Goal: Task Accomplishment & Management: Manage account settings

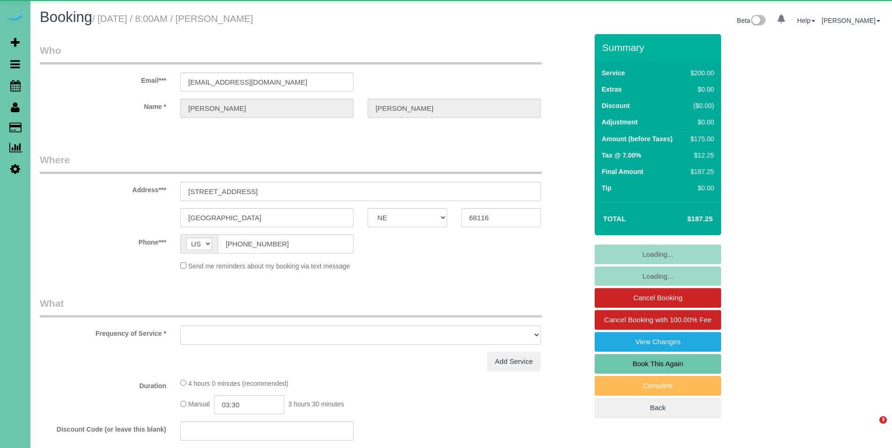
select select "NE"
select select "object:672"
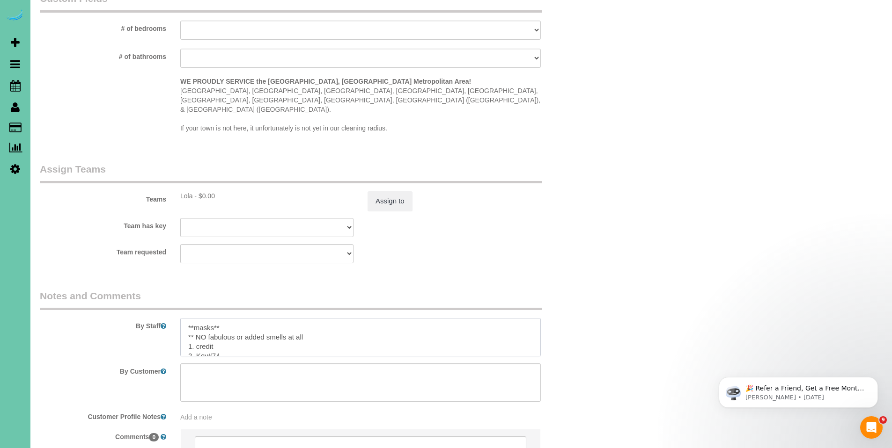
click at [182, 318] on textarea at bounding box center [360, 337] width 360 height 38
type textarea "**8/18 - You will need the key today ** **masks** ** NO fabulous or added smell…"
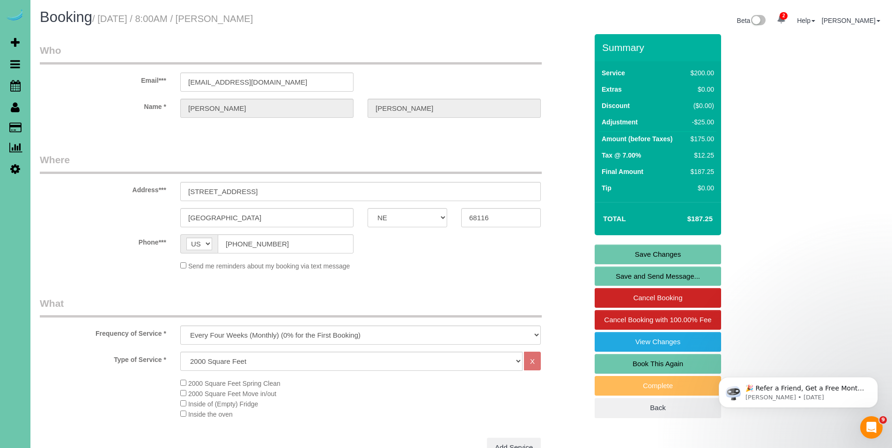
click at [662, 257] on link "Save Changes" at bounding box center [658, 255] width 126 height 20
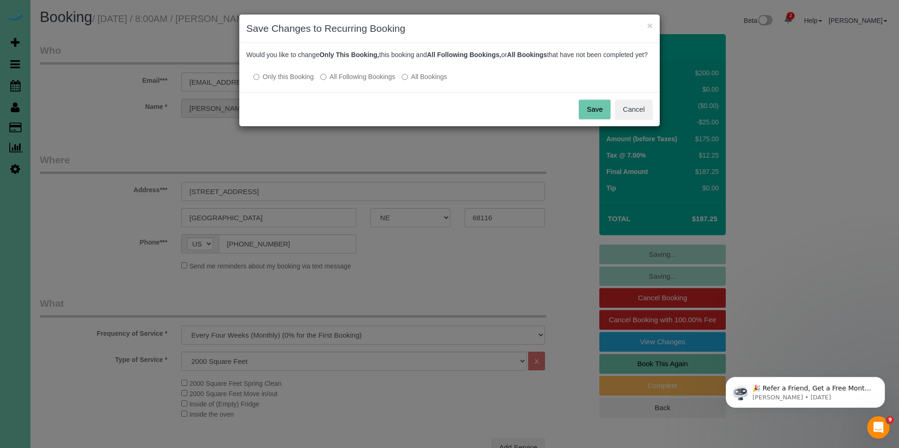
click at [602, 119] on button "Save" at bounding box center [595, 110] width 32 height 20
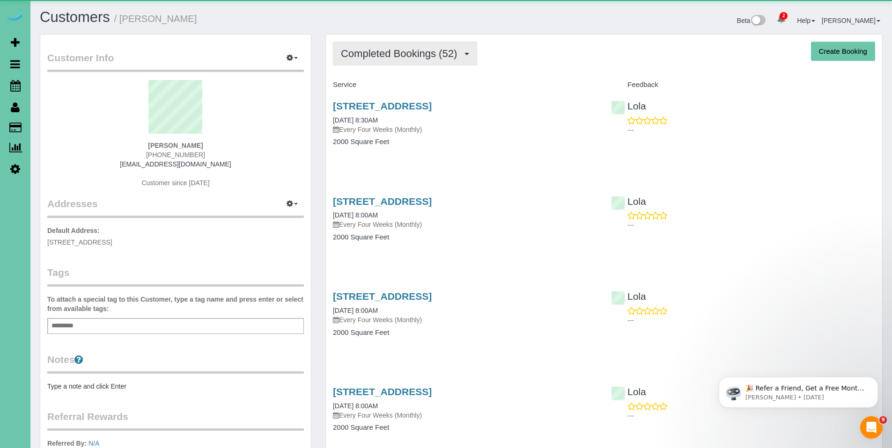
click at [399, 53] on span "Completed Bookings (52)" at bounding box center [401, 54] width 121 height 12
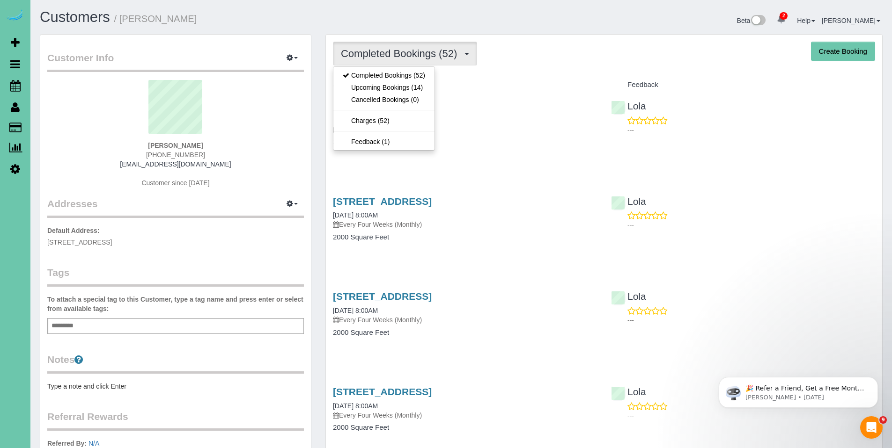
click at [473, 78] on div "Service" at bounding box center [465, 85] width 278 height 16
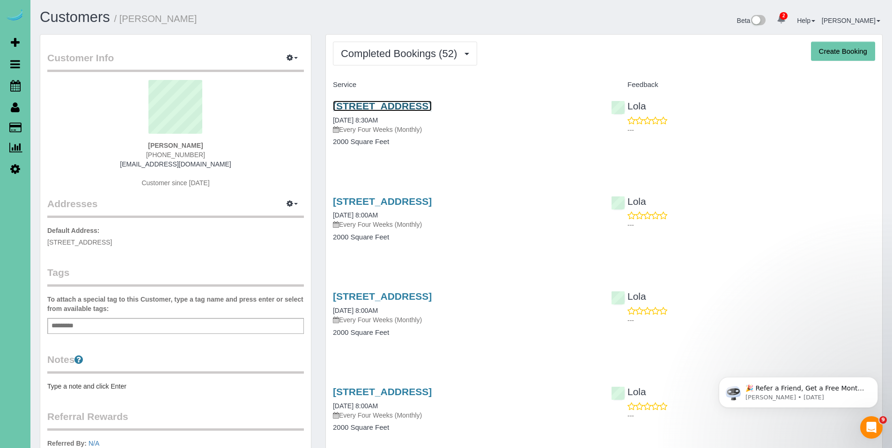
click at [432, 107] on link "2609 N 173rd Street, Omaha, NE 68116" at bounding box center [382, 106] width 99 height 11
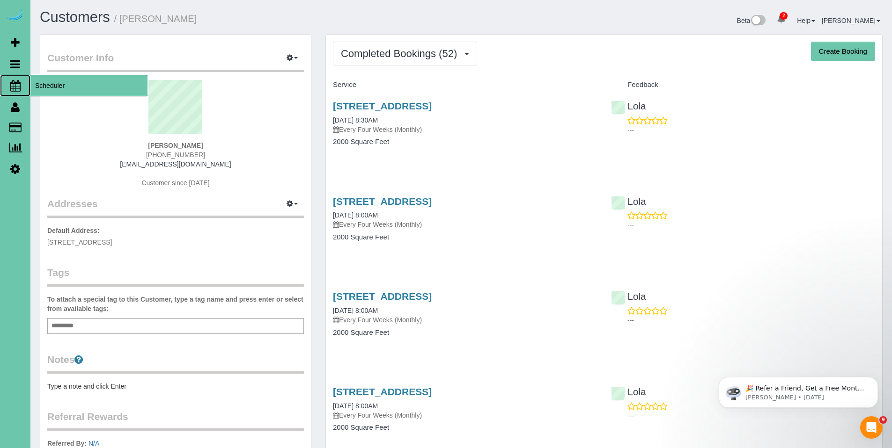
click at [42, 88] on span "Scheduler" at bounding box center [88, 86] width 117 height 22
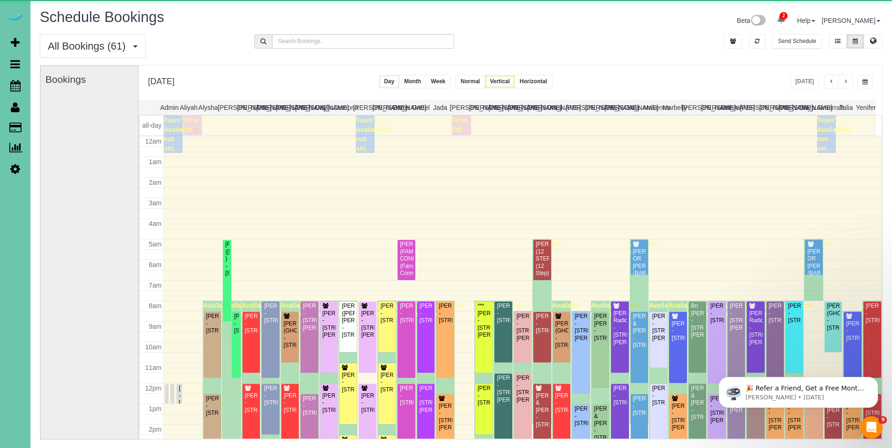
scroll to position [124, 0]
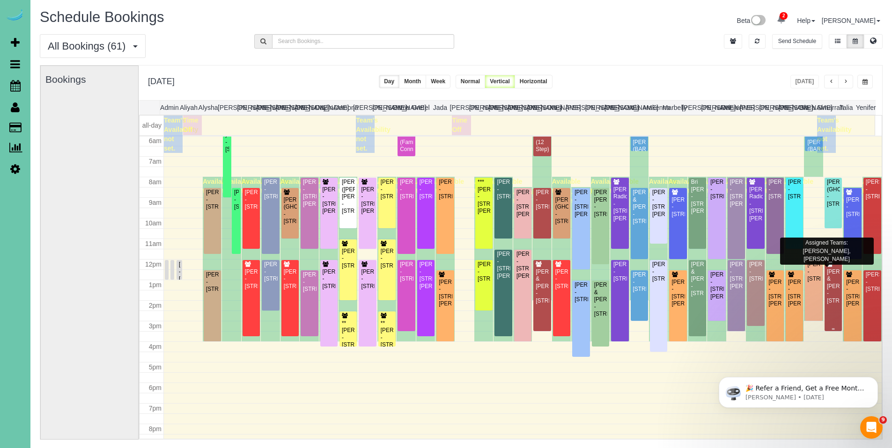
click at [828, 285] on div "Amy & Dan Swanson - 1529 South 109th Street, Omaha, NE 68144" at bounding box center [833, 287] width 14 height 36
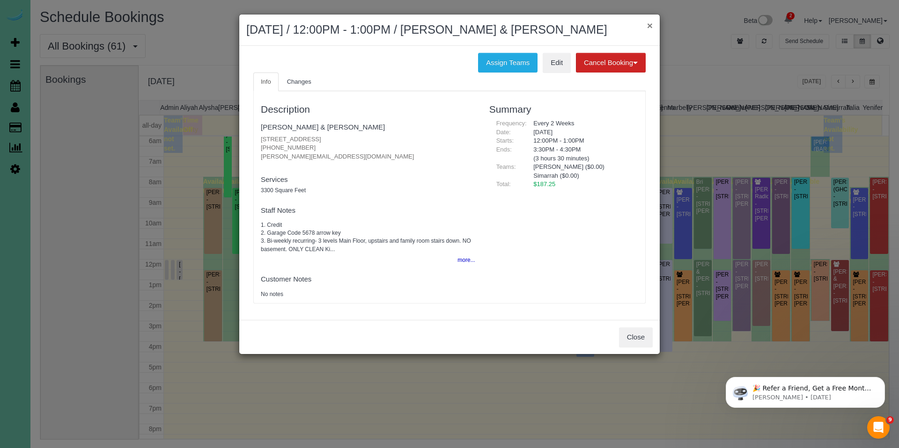
click at [649, 29] on button "×" at bounding box center [650, 26] width 6 height 10
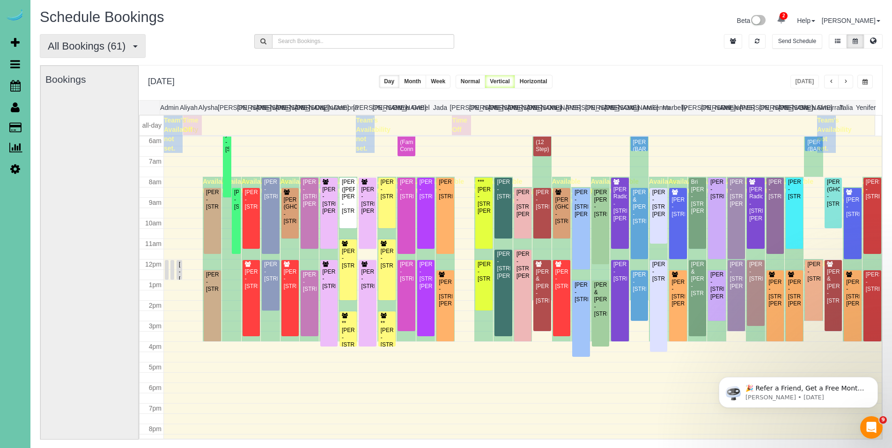
click at [92, 49] on span "All Bookings (61)" at bounding box center [89, 46] width 82 height 12
click at [95, 103] on link "New Customer Bookings" at bounding box center [89, 104] width 99 height 12
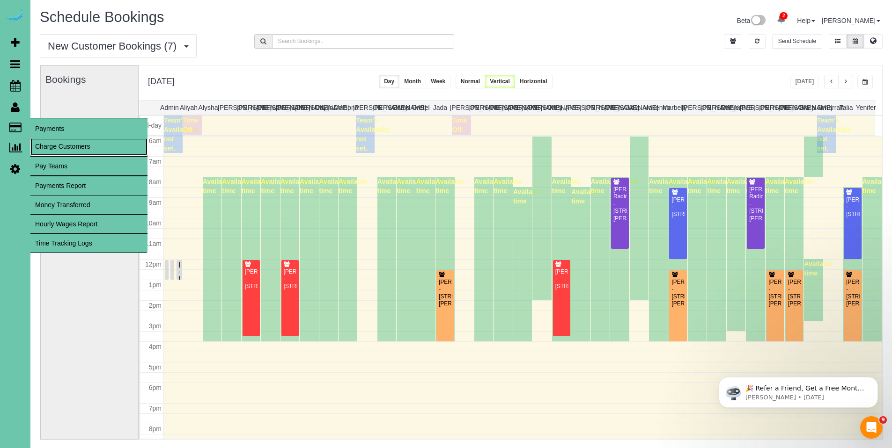
click at [50, 147] on link "Charge Customers" at bounding box center [88, 146] width 117 height 19
select select
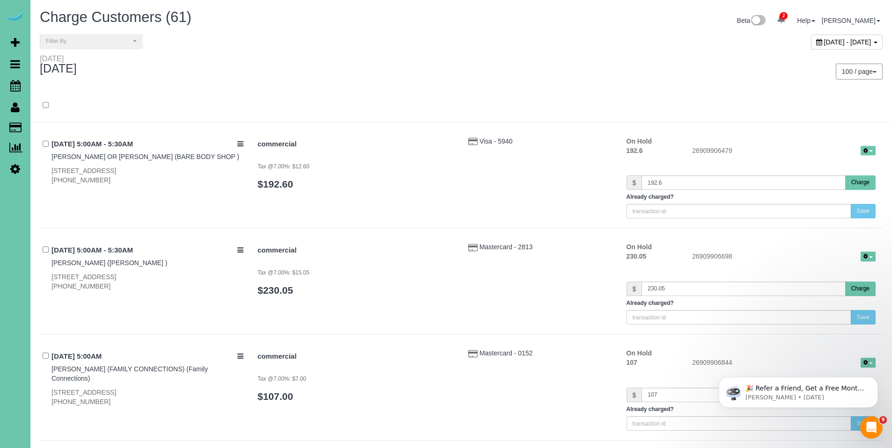
click at [811, 46] on div "August 18, 2025 - August 18, 2025" at bounding box center [847, 42] width 72 height 15
type input "**********"
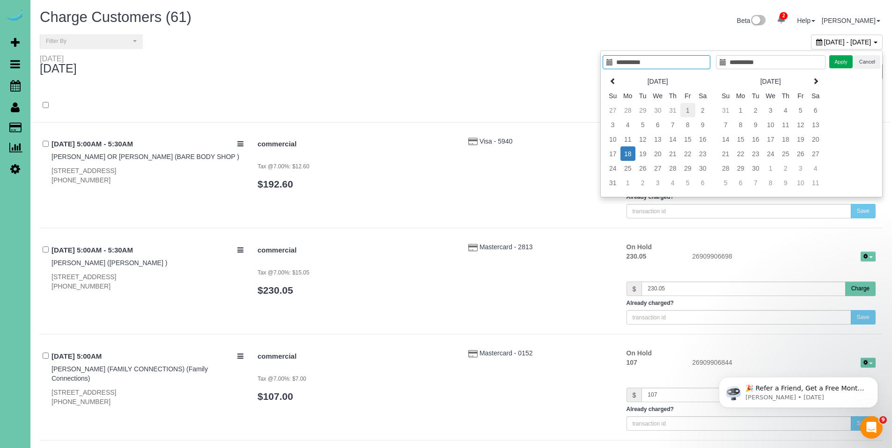
type input "**********"
click at [690, 109] on td "1" at bounding box center [687, 110] width 15 height 15
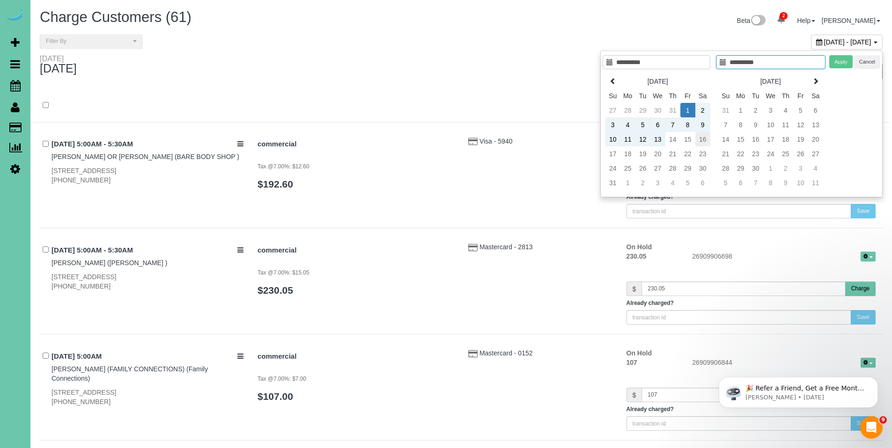
type input "**********"
click at [705, 139] on td "16" at bounding box center [702, 139] width 15 height 15
type input "**********"
click at [837, 65] on button "Apply" at bounding box center [840, 62] width 23 height 14
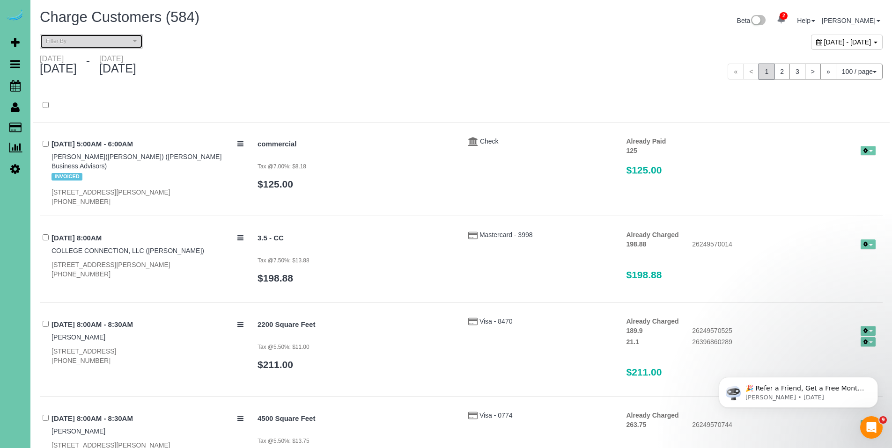
click at [76, 41] on span "Filter By" at bounding box center [88, 41] width 85 height 8
click at [75, 41] on span "Filter By" at bounding box center [88, 41] width 85 height 8
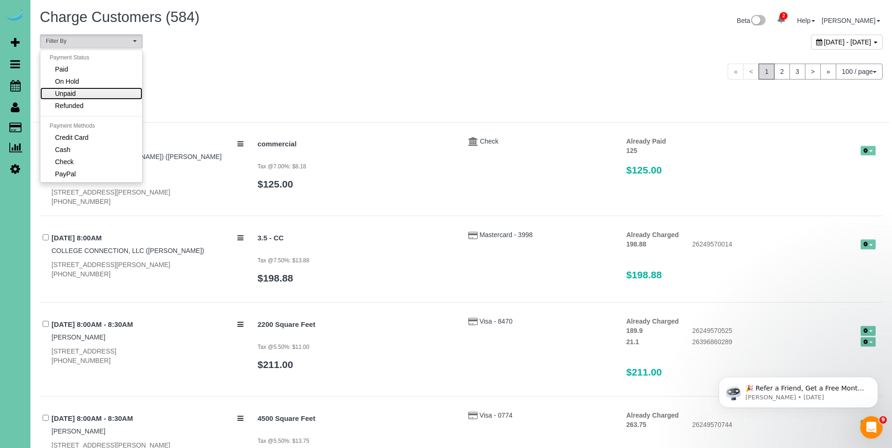
click at [71, 90] on span "Unpaid" at bounding box center [65, 93] width 21 height 9
select select "******"
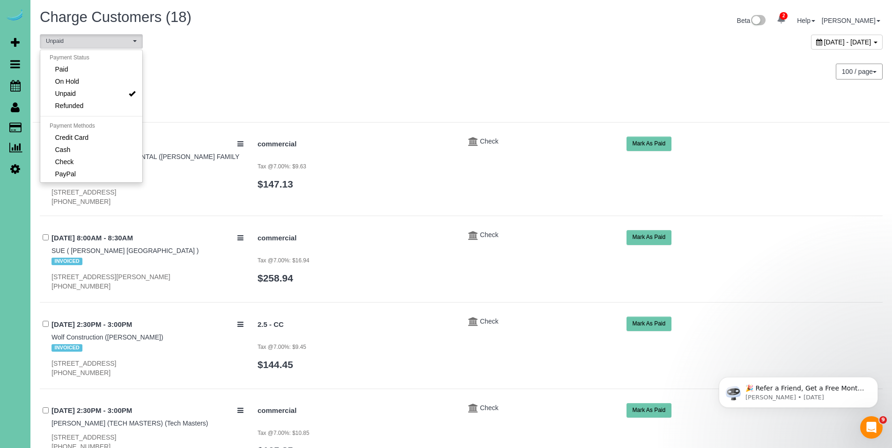
click at [353, 93] on div at bounding box center [461, 106] width 857 height 34
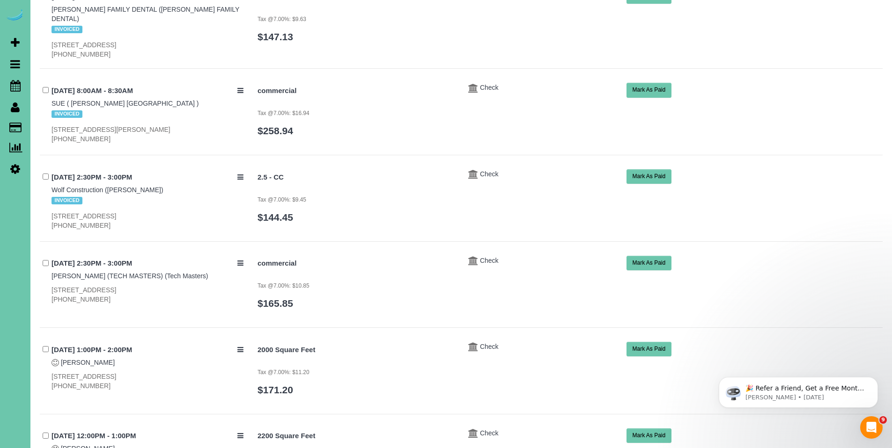
scroll to position [195, 0]
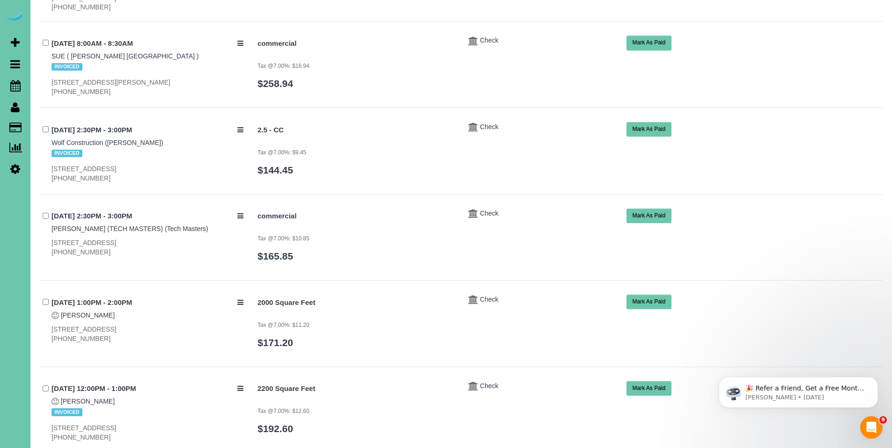
click at [645, 129] on button "Mark As Paid" at bounding box center [648, 129] width 45 height 15
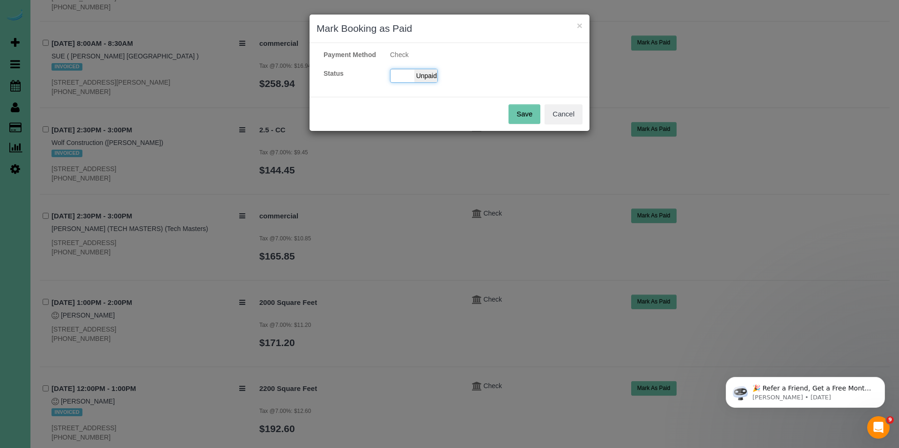
click at [426, 82] on span "Unpaid" at bounding box center [425, 75] width 23 height 13
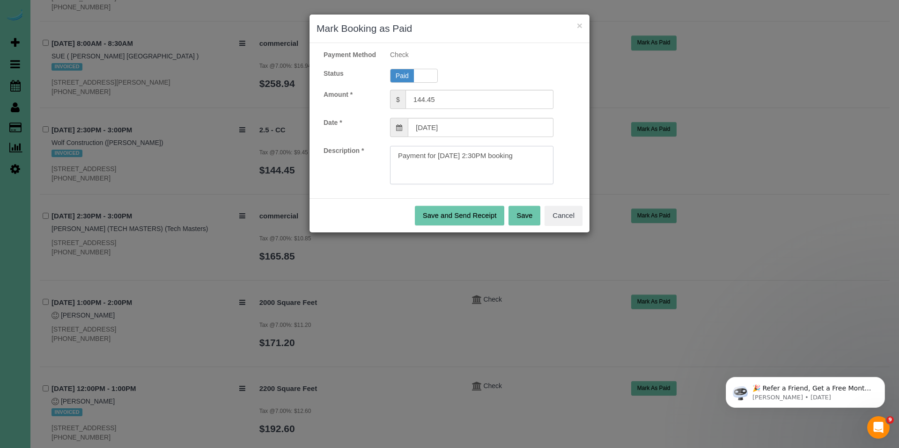
click at [547, 157] on textarea at bounding box center [471, 165] width 163 height 38
click at [546, 164] on textarea at bounding box center [471, 165] width 163 height 38
paste textarea "Invoice#3968, C#62588, for $722.25."
type textarea "Payment for 08/04/2025 2:30PM booking.Invoice#3968, C#62588, for $722.25."
click at [531, 224] on button "Save" at bounding box center [524, 216] width 32 height 20
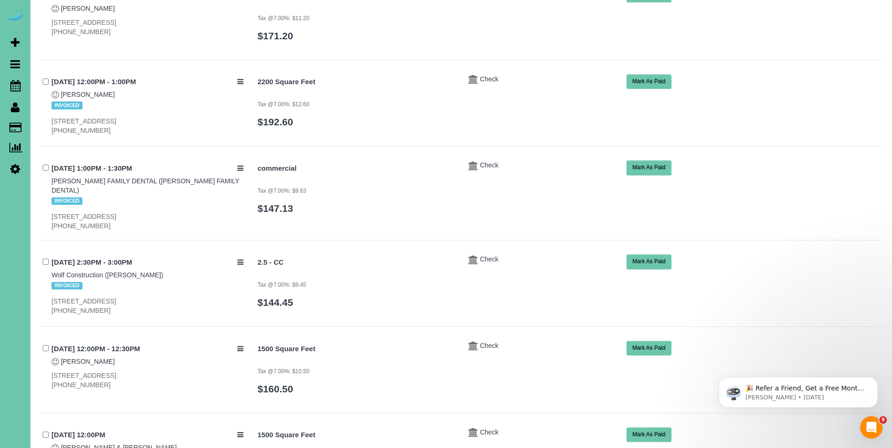
scroll to position [508, 0]
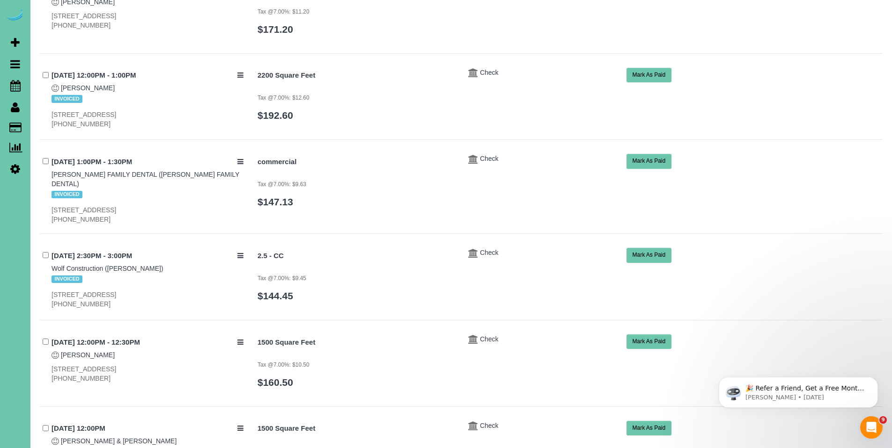
click at [641, 248] on button "Mark As Paid" at bounding box center [648, 255] width 45 height 15
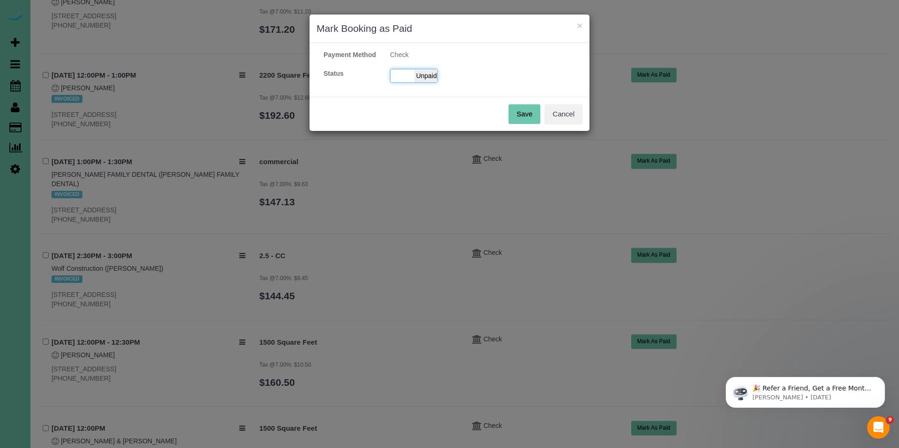
click at [432, 82] on span "Unpaid" at bounding box center [425, 75] width 23 height 13
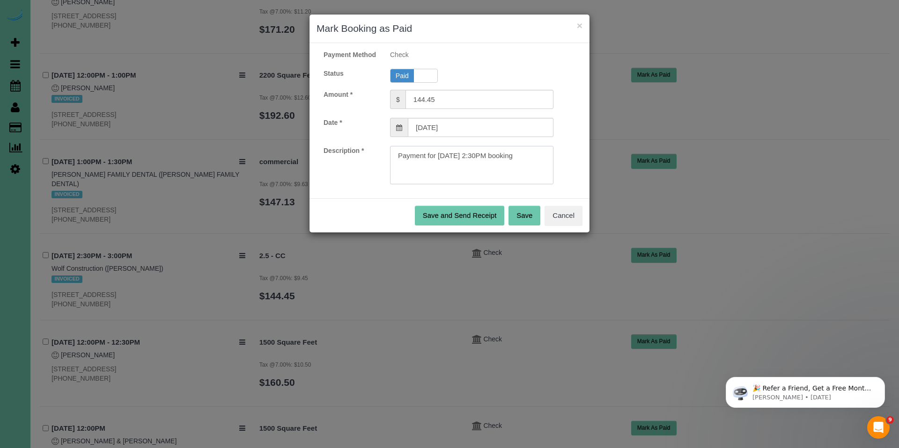
click at [531, 162] on textarea at bounding box center [471, 165] width 163 height 38
paste textarea "Invoice#3968, C#62588, for $722.25."
type textarea "Payment for 08/08/2025 2:30PM booking.Invoice#3968, C#62588, for $722.25."
click at [527, 226] on button "Save" at bounding box center [524, 216] width 32 height 20
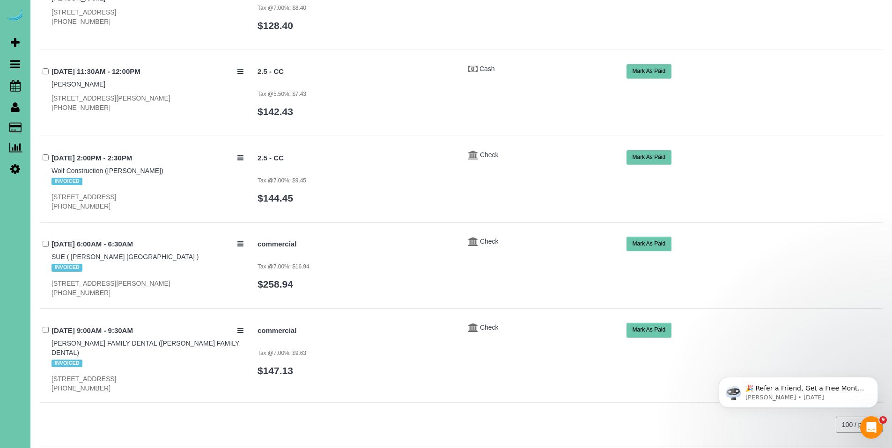
scroll to position [1292, 0]
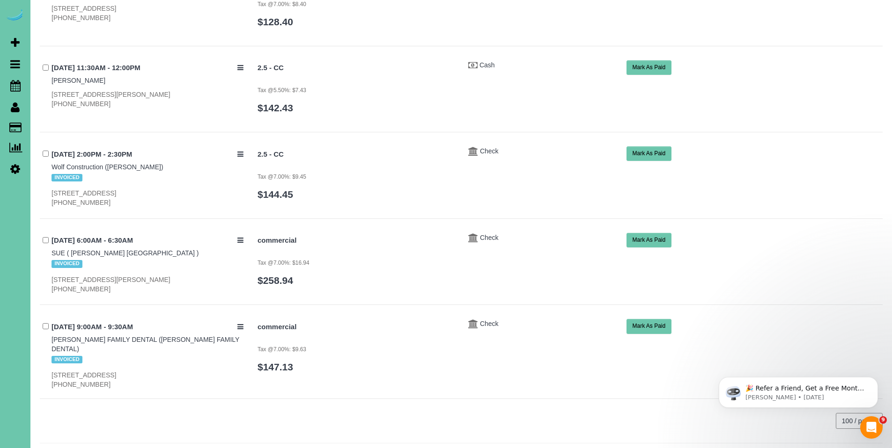
click at [654, 147] on button "Mark As Paid" at bounding box center [648, 154] width 45 height 15
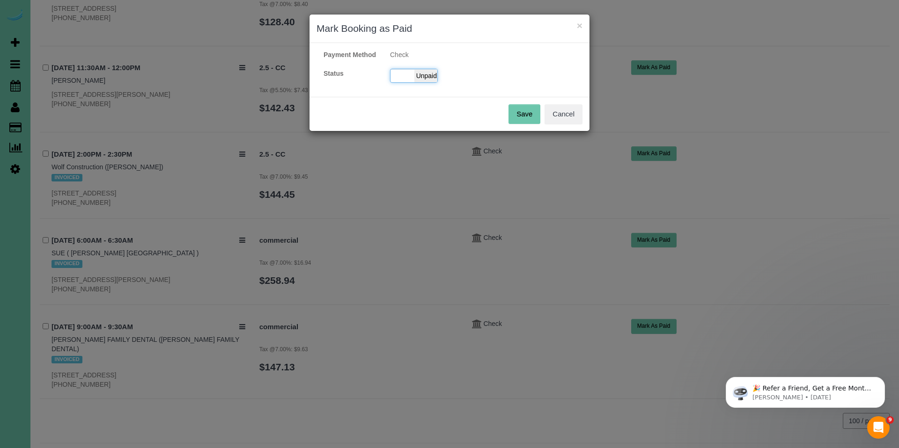
click at [433, 82] on span "Unpaid" at bounding box center [425, 75] width 23 height 13
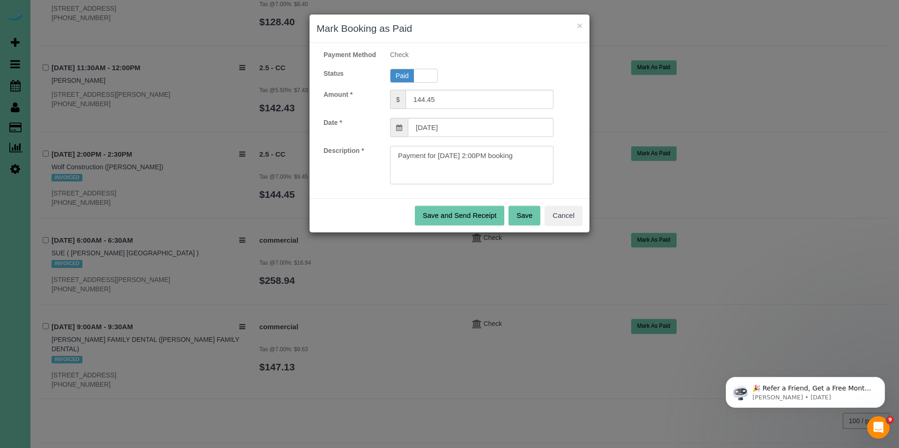
click at [538, 161] on textarea at bounding box center [471, 165] width 163 height 38
paste textarea "Invoice#3968, C#62588, for $722.25."
type textarea "Payment for 08/15/2025 2:00PM booking.Invoice#3968, C#62588, for $722.25."
click at [529, 217] on button "Save" at bounding box center [524, 216] width 32 height 20
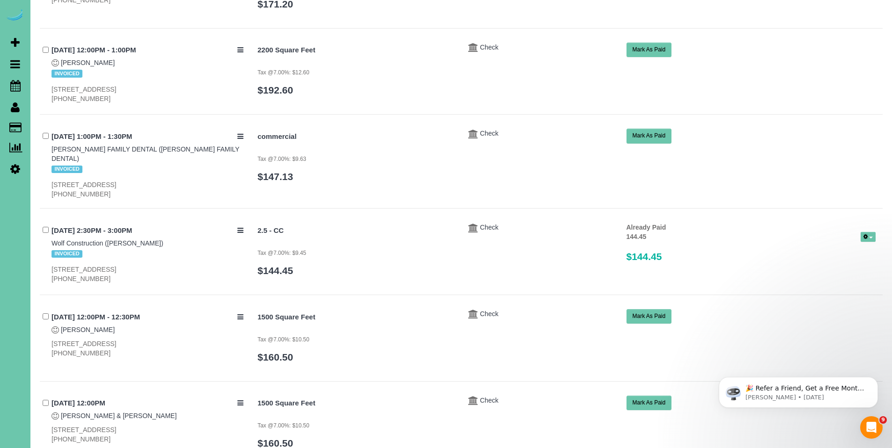
scroll to position [475, 0]
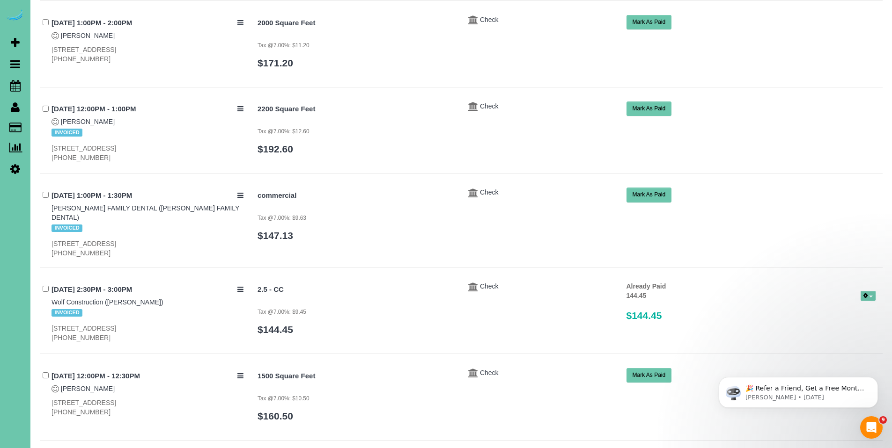
click at [645, 104] on button "Mark As Paid" at bounding box center [648, 109] width 45 height 15
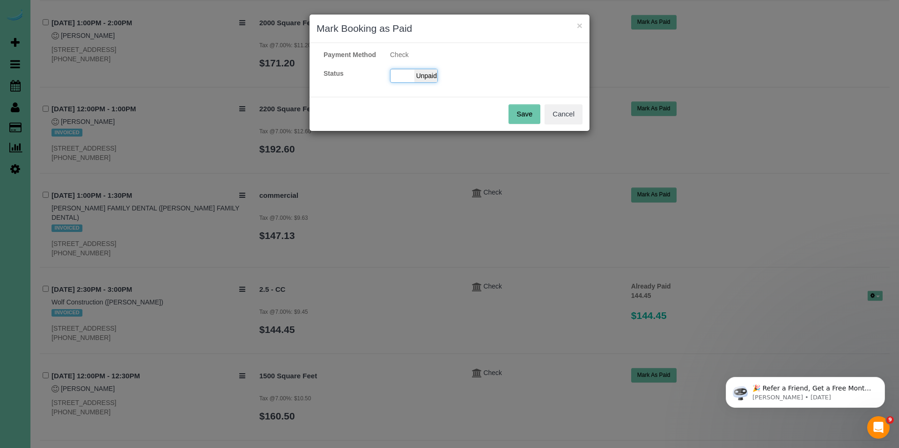
click at [437, 82] on span "Unpaid" at bounding box center [425, 75] width 23 height 13
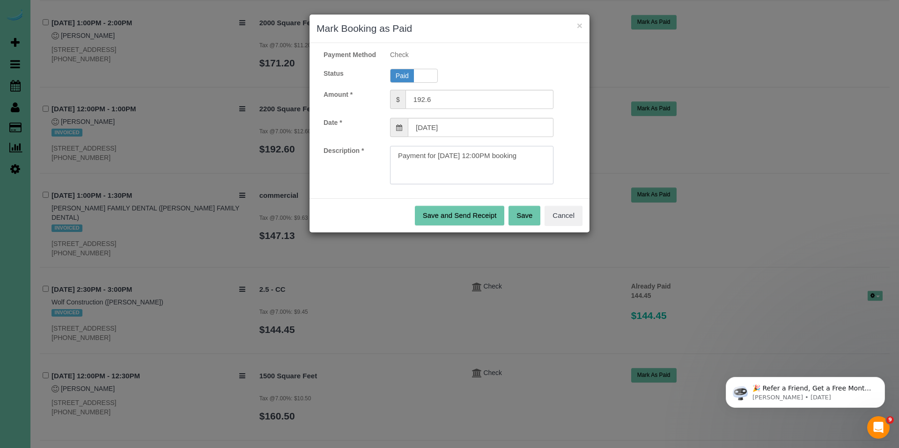
click at [538, 166] on textarea at bounding box center [471, 165] width 163 height 38
click at [441, 177] on textarea at bounding box center [471, 165] width 163 height 38
type textarea "Payment for 08/07/2025 12:00PM booking. Invoice#3976, Ck#1024080 for $192.60."
click at [530, 226] on button "Save" at bounding box center [524, 216] width 32 height 20
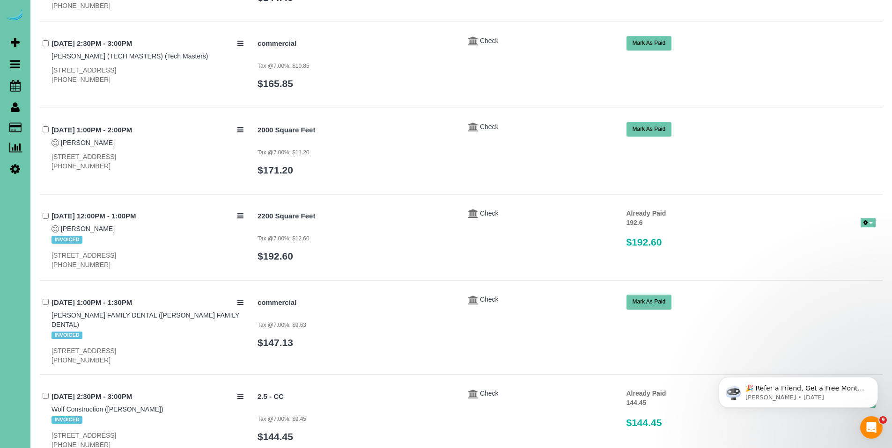
scroll to position [164, 0]
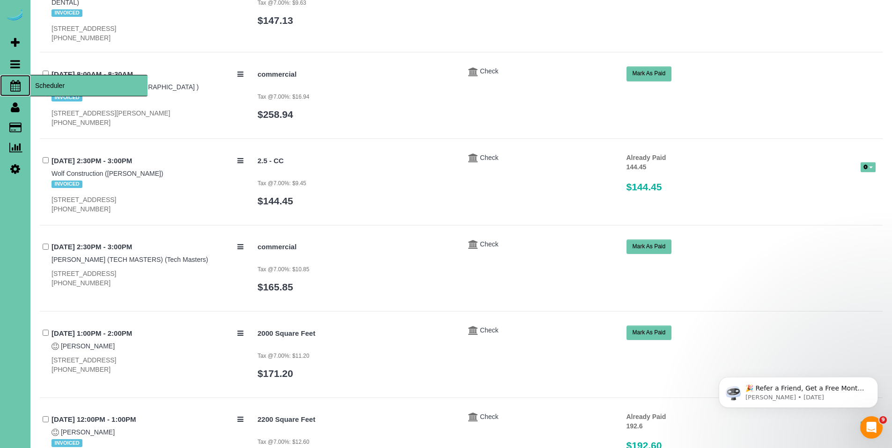
click at [43, 82] on span "Scheduler" at bounding box center [88, 86] width 117 height 22
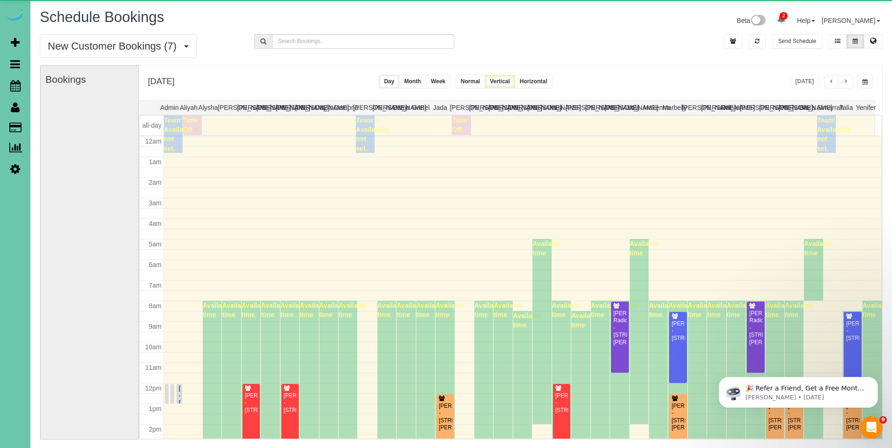
scroll to position [124, 0]
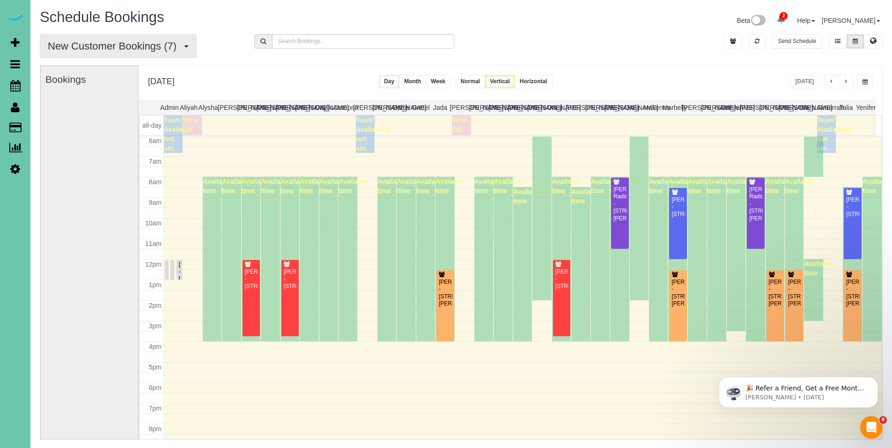
click at [105, 47] on span "New Customer Bookings (7)" at bounding box center [114, 46] width 133 height 12
click at [110, 70] on link "All Bookings" at bounding box center [89, 68] width 99 height 12
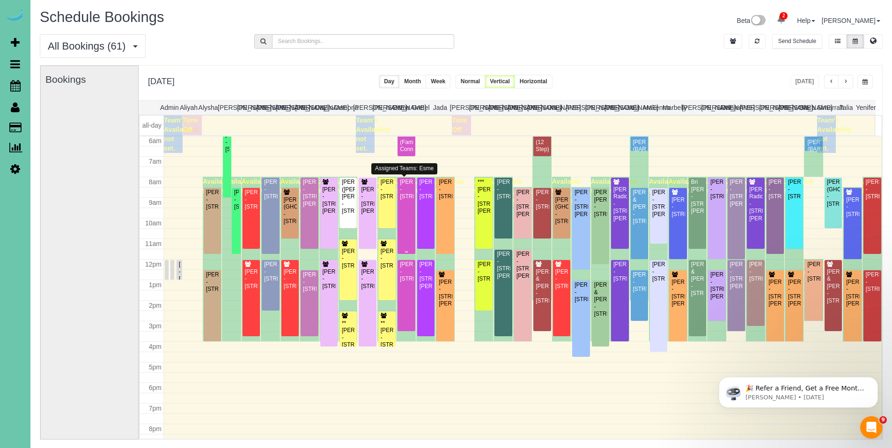
click at [404, 200] on div "Bryan Hunter - 3113 N 183rd Street, Elkhorn, NE 68022" at bounding box center [406, 190] width 14 height 22
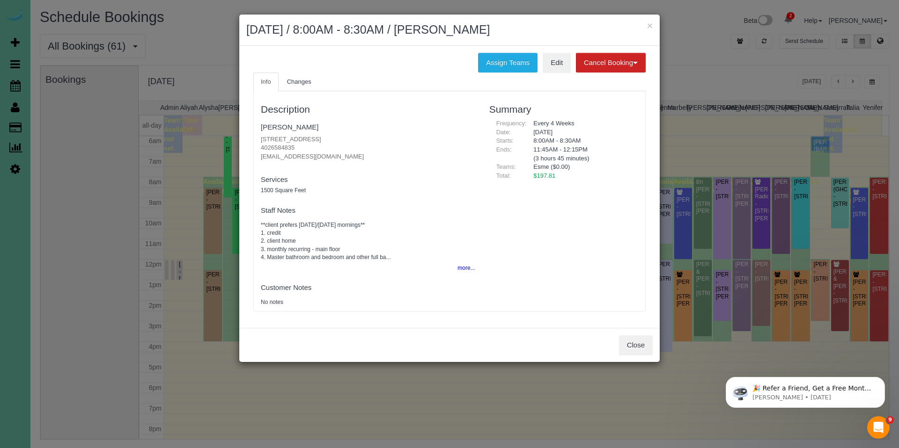
drag, startPoint x: 386, startPoint y: 142, endPoint x: 260, endPoint y: 141, distance: 126.4
click at [260, 141] on div "Description Bryan Hunter 3113 N 183rd Street, Elkhorn, NE 68022 4026584835 bhun…" at bounding box center [368, 201] width 228 height 211
copy p "[STREET_ADDRESS][PERSON_NAME]"
click at [650, 24] on button "×" at bounding box center [650, 26] width 6 height 10
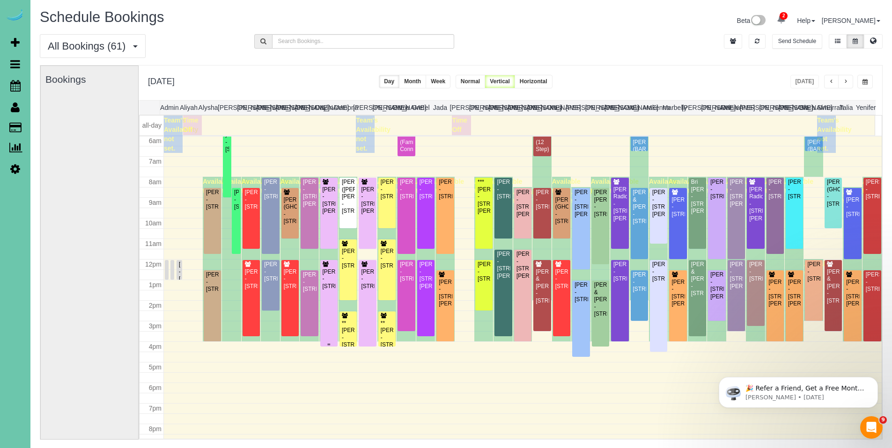
click at [330, 290] on div "Kristy Norblade - 7978 Shadow Lake Dr, Papillion, NE 68046" at bounding box center [329, 280] width 14 height 22
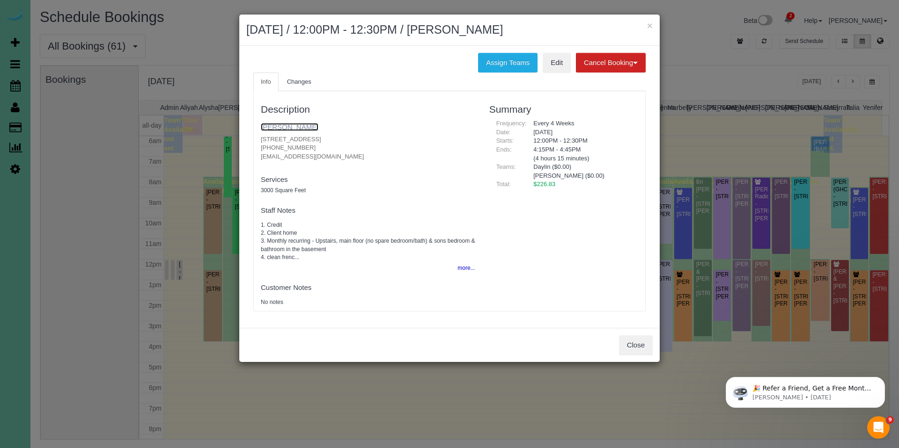
click at [285, 128] on link "Kristy Norblade" at bounding box center [290, 127] width 58 height 8
click at [650, 28] on button "×" at bounding box center [650, 26] width 6 height 10
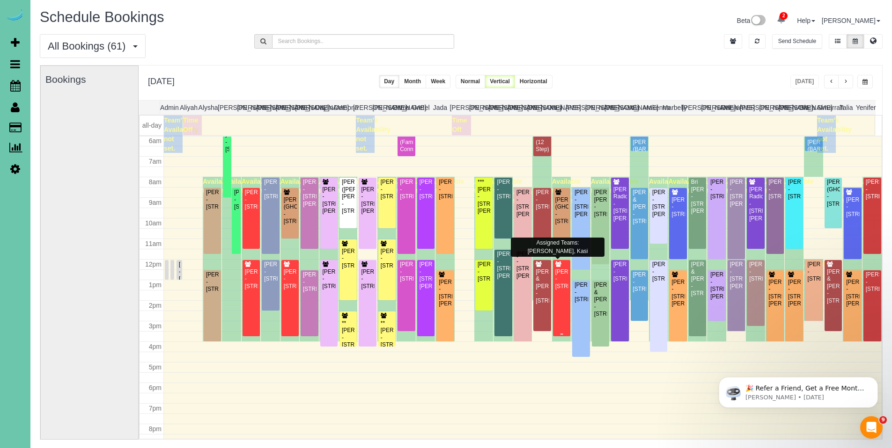
click at [556, 290] on div "Andrea Mehlhaff - 630 S 57th St, Omaha, NE 68106" at bounding box center [562, 280] width 14 height 22
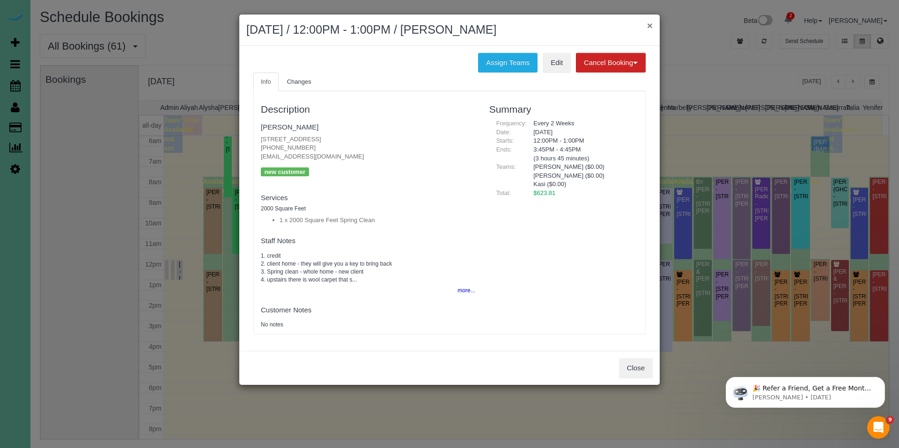
click at [650, 23] on button "×" at bounding box center [650, 26] width 6 height 10
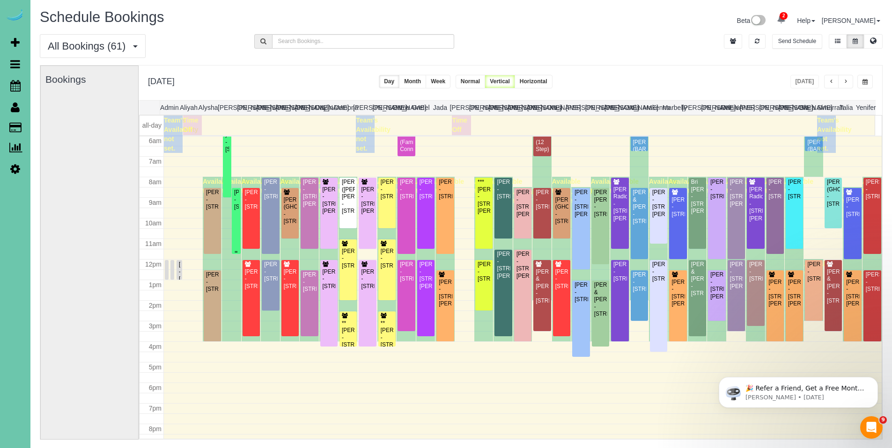
click at [236, 211] on div "Mike Greenwood - 3624 S 88th Street, Omaha, NE 68124" at bounding box center [236, 200] width 5 height 22
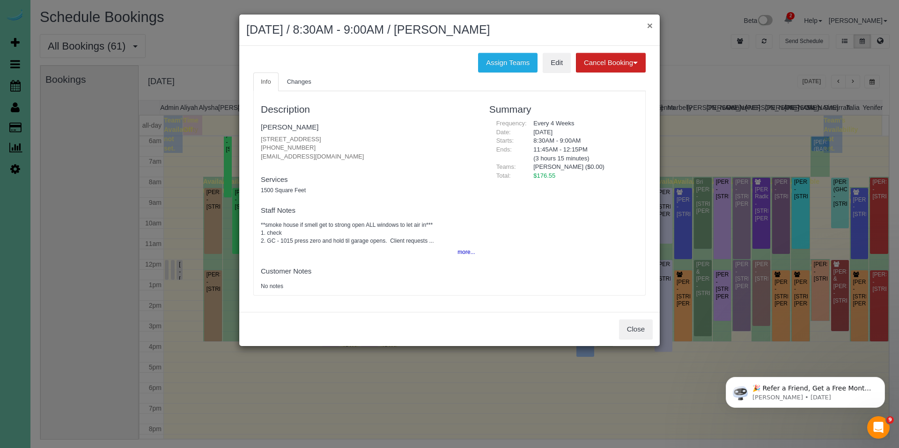
click at [651, 27] on button "×" at bounding box center [650, 26] width 6 height 10
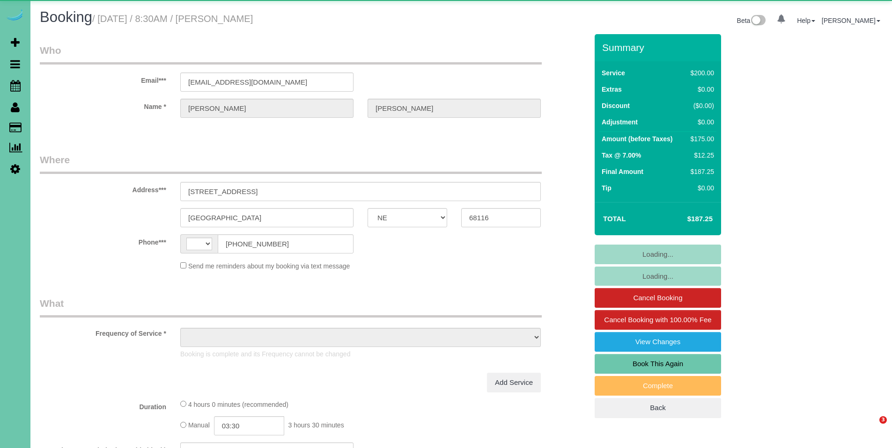
select select "NE"
select select "string:US"
select select "object:397"
select select "string:fspay-ac19d76b-b67c-418a-a4fa-0afcb0fd86bb"
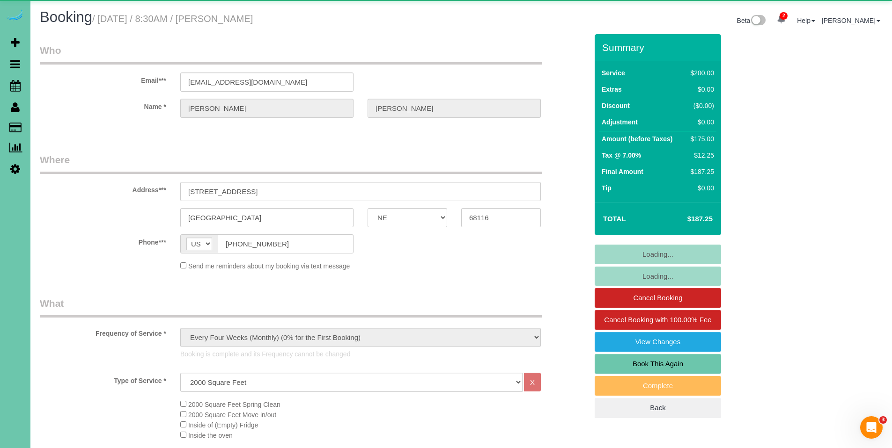
select select "object:943"
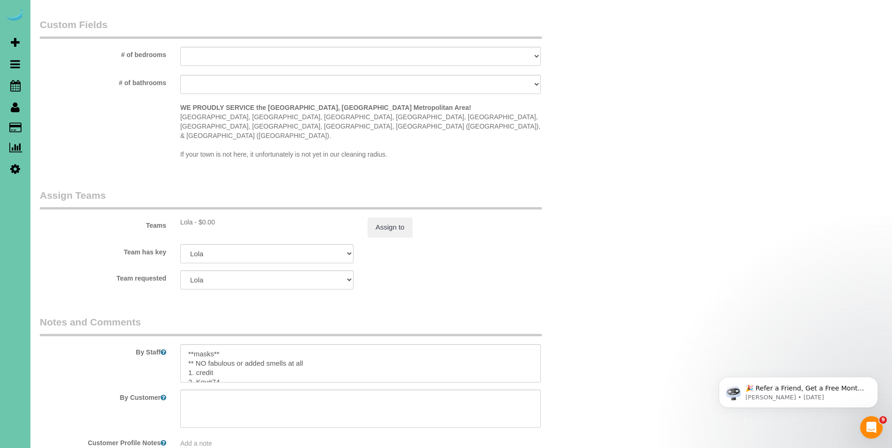
scroll to position [904, 0]
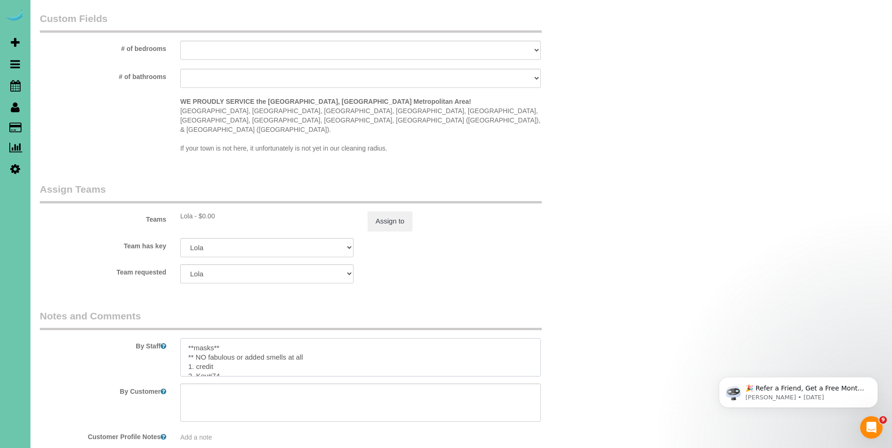
click at [342, 342] on textarea at bounding box center [360, 357] width 360 height 38
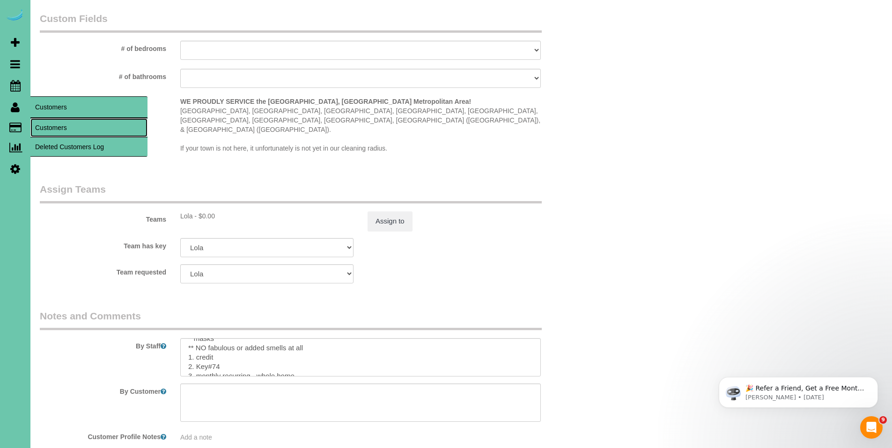
click at [46, 122] on link "Customers" at bounding box center [88, 127] width 117 height 19
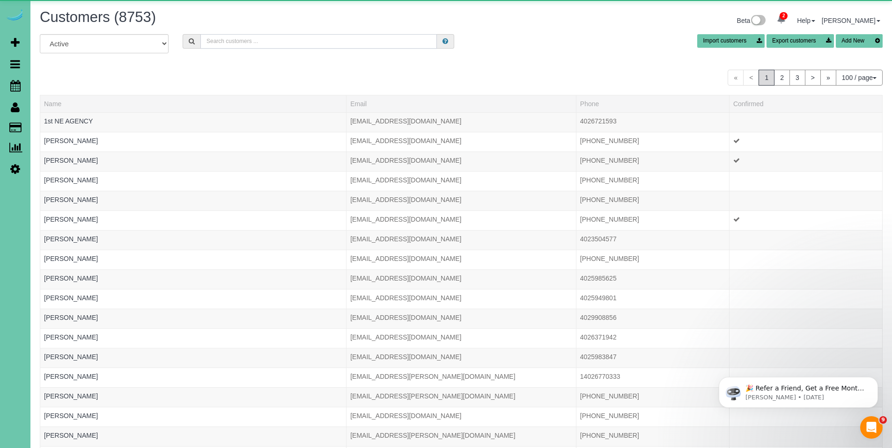
click at [221, 41] on input "text" at bounding box center [318, 41] width 236 height 15
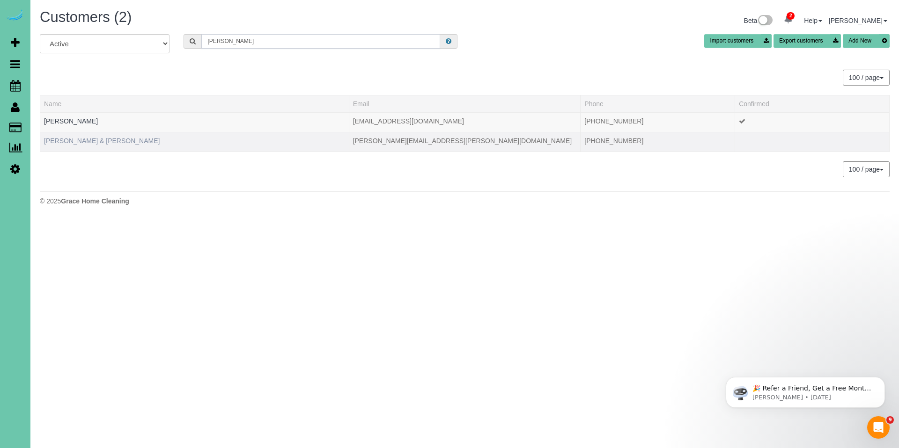
type input "lois c"
click at [93, 140] on link "Oscar & Lois Christensen" at bounding box center [102, 140] width 116 height 7
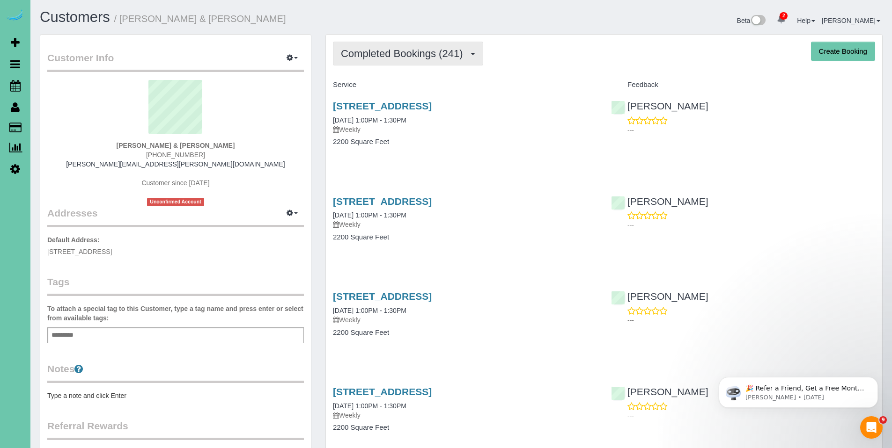
click at [378, 57] on span "Completed Bookings (241)" at bounding box center [404, 54] width 126 height 12
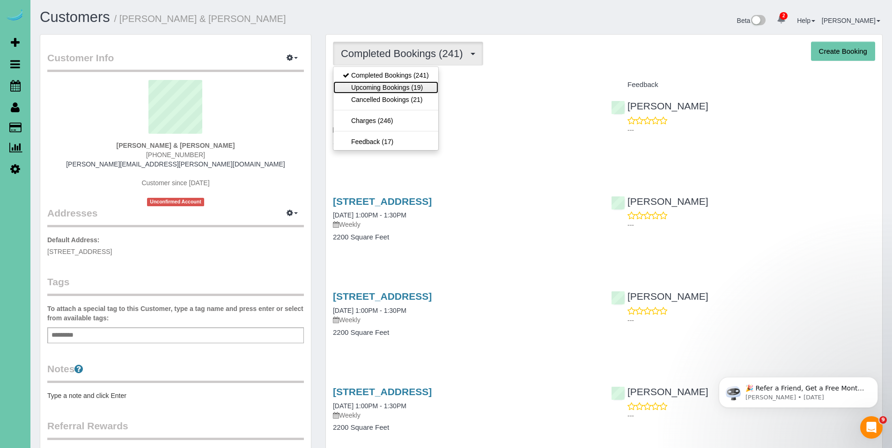
click at [377, 85] on link "Upcoming Bookings (19)" at bounding box center [385, 87] width 105 height 12
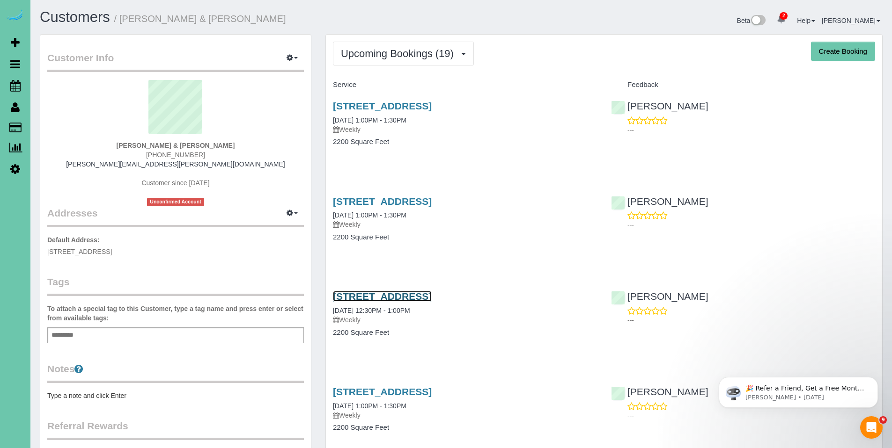
click at [411, 293] on link "858 N 143rd Court, Omaha, NE 68154" at bounding box center [382, 296] width 99 height 11
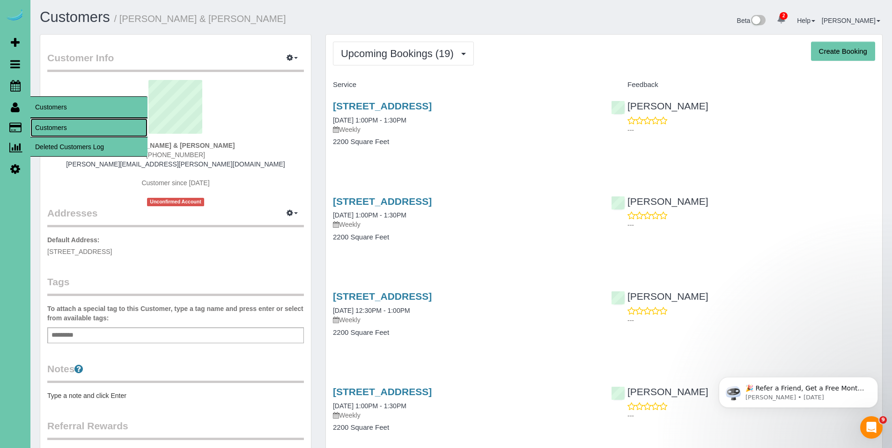
click at [62, 124] on link "Customers" at bounding box center [88, 127] width 117 height 19
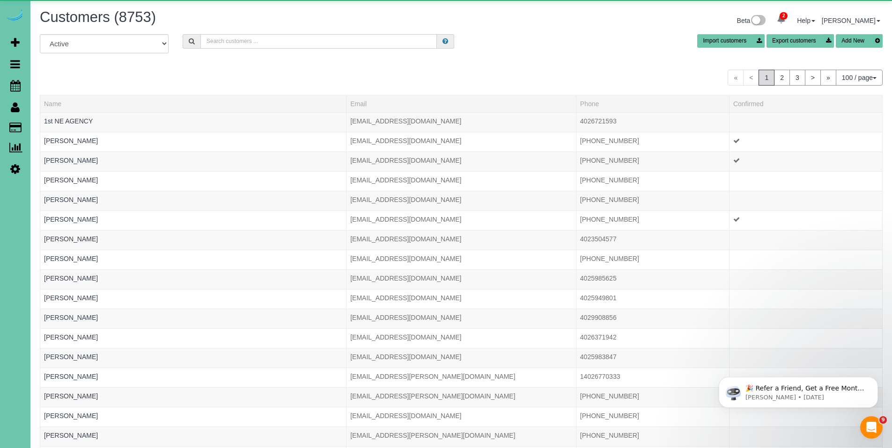
click at [227, 41] on input "text" at bounding box center [318, 41] width 236 height 15
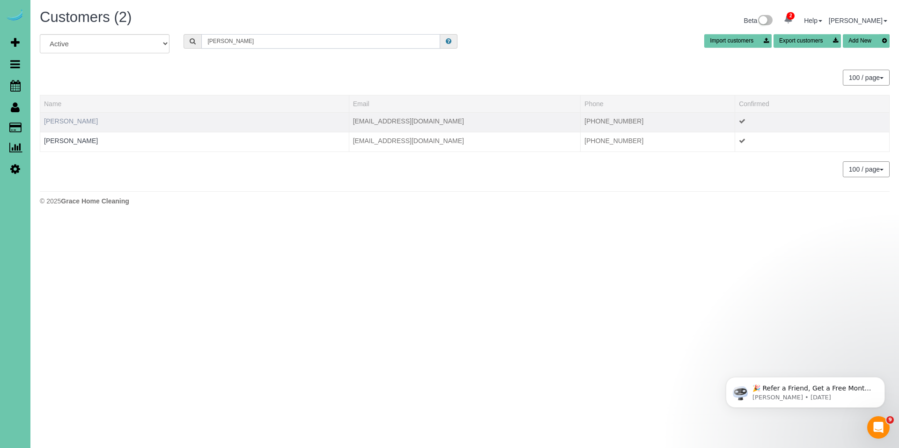
type input "kayla s"
click at [69, 124] on link "Kayla Savidge" at bounding box center [71, 121] width 54 height 7
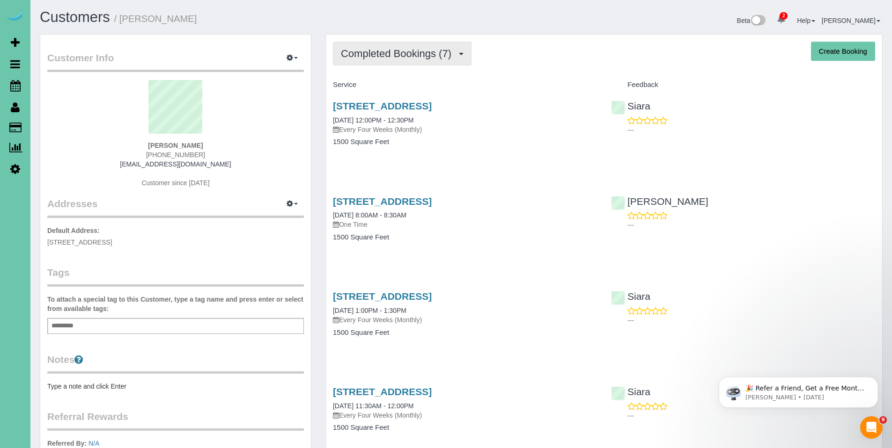
click at [403, 55] on span "Completed Bookings (7)" at bounding box center [398, 54] width 115 height 12
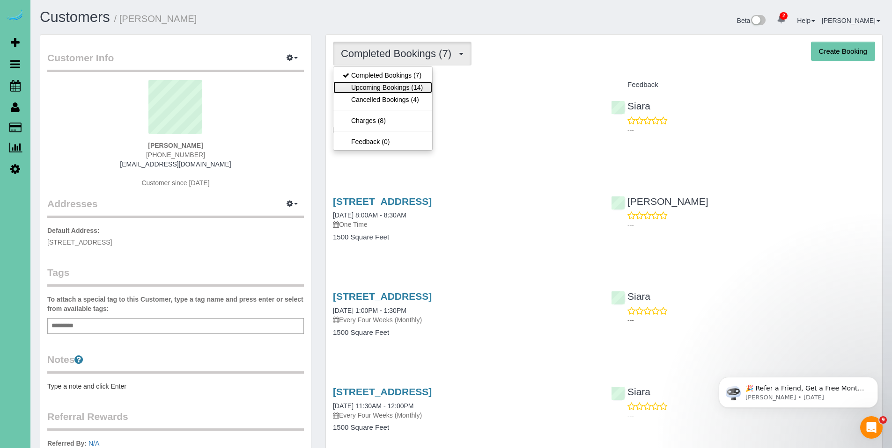
click at [401, 81] on link "Upcoming Bookings (14)" at bounding box center [382, 87] width 99 height 12
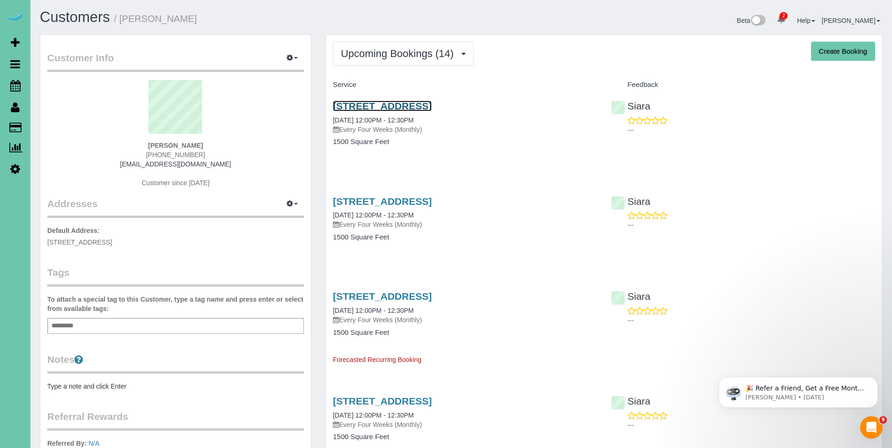
click at [405, 110] on link "5662 S 122nd St, Omaha, NE 68137" at bounding box center [382, 106] width 99 height 11
click at [393, 103] on link "5662 S 122nd St, Omaha, NE 68137" at bounding box center [382, 106] width 99 height 11
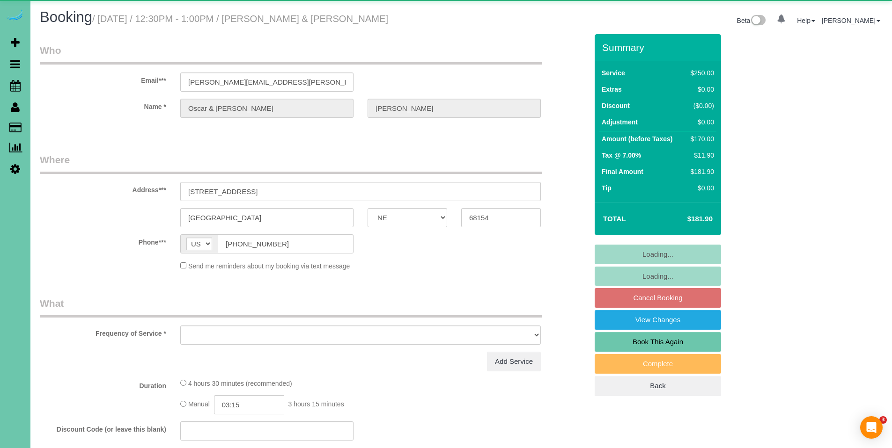
select select "NE"
select select "object:668"
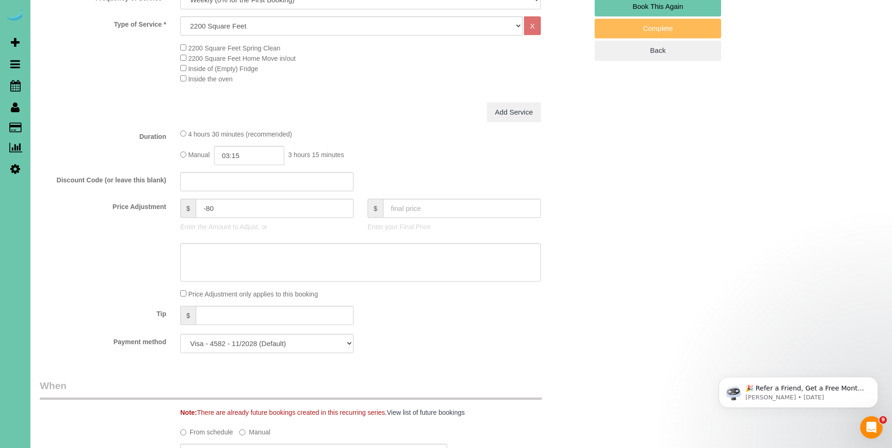
scroll to position [191, 0]
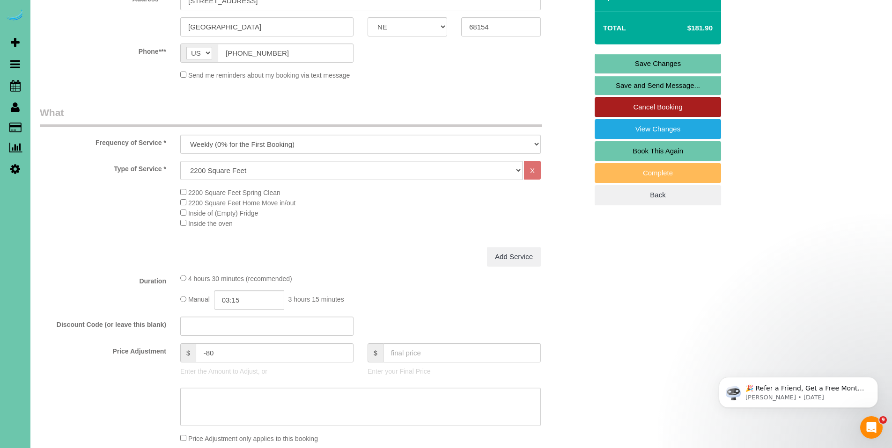
click at [665, 111] on link "Cancel Booking" at bounding box center [658, 107] width 126 height 20
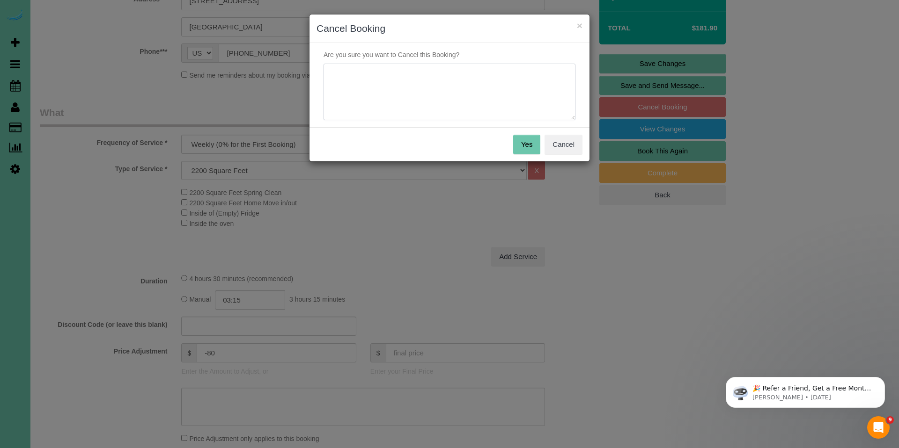
click at [443, 82] on textarea at bounding box center [449, 92] width 252 height 57
type textarea "Wants to skip for the holiday."
click at [524, 143] on button "Yes" at bounding box center [526, 145] width 27 height 20
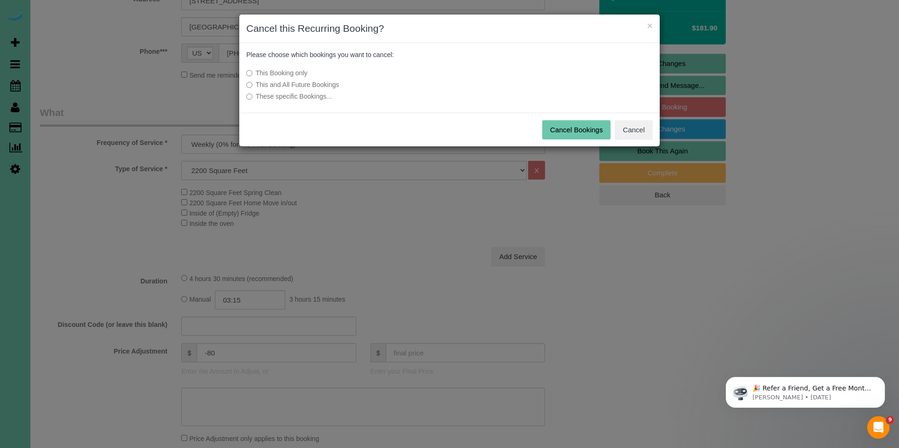
click at [584, 133] on button "Cancel Bookings" at bounding box center [576, 130] width 69 height 20
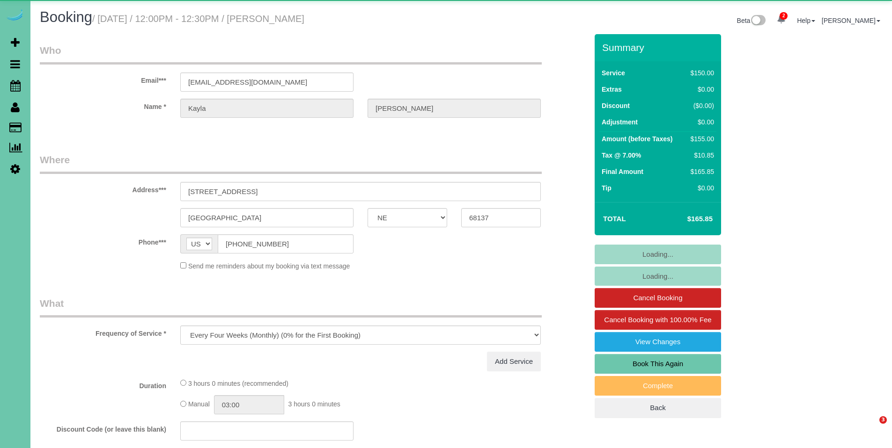
select select "NE"
select select "object:672"
select select "number:36"
select select "number:41"
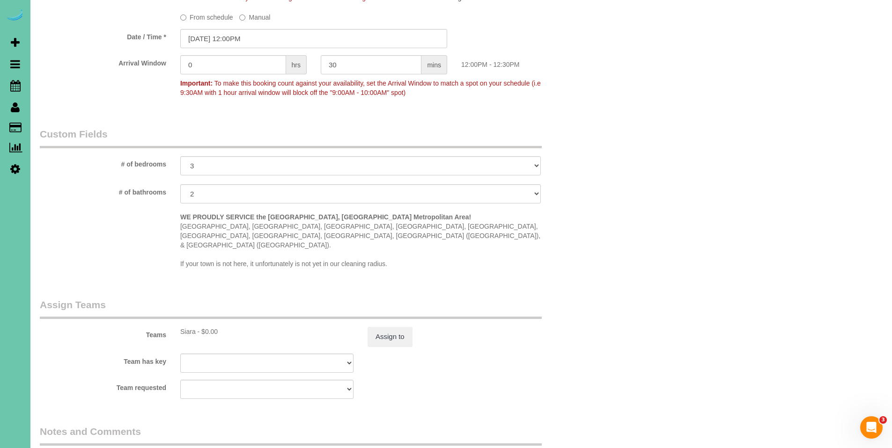
scroll to position [961, 0]
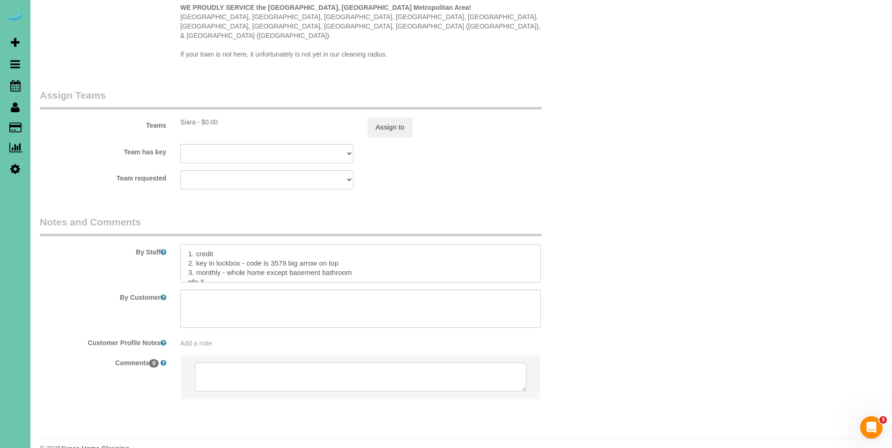
click at [184, 244] on textarea at bounding box center [360, 263] width 360 height 38
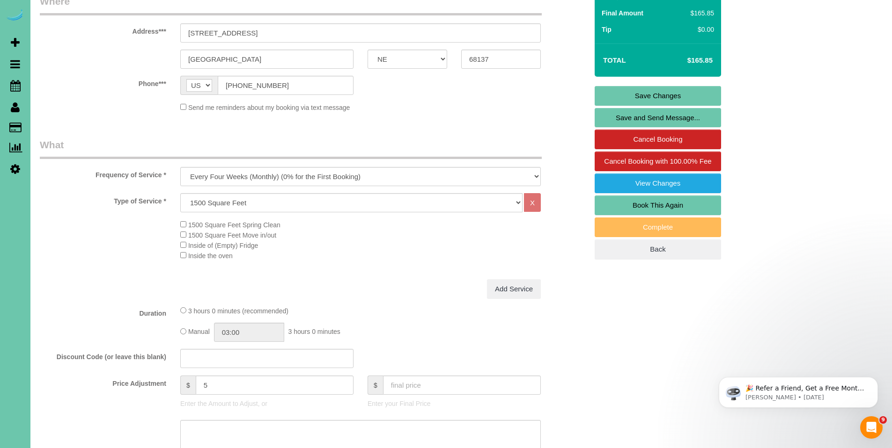
scroll to position [132, 0]
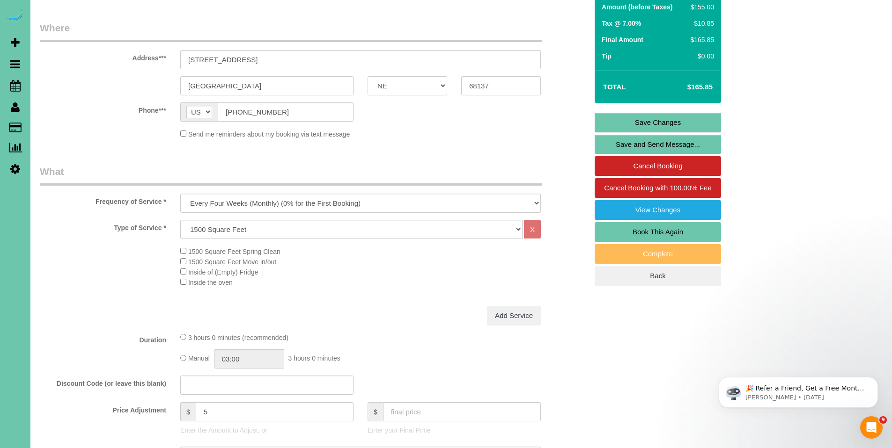
type textarea "**8/18 - moving forward please use the GC 0710 Enter** 1. credit 2. key in lock…"
click at [668, 120] on link "Save Changes" at bounding box center [658, 123] width 126 height 20
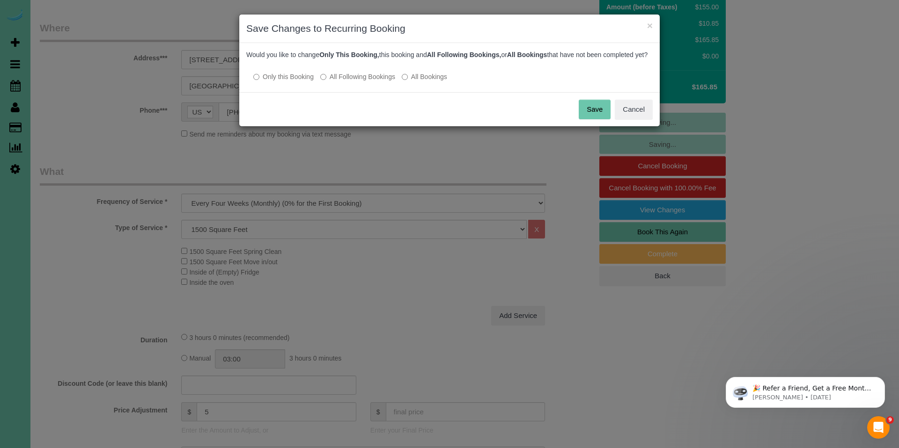
click at [361, 81] on label "All Following Bookings" at bounding box center [357, 76] width 75 height 9
click at [587, 119] on button "Save" at bounding box center [595, 110] width 32 height 20
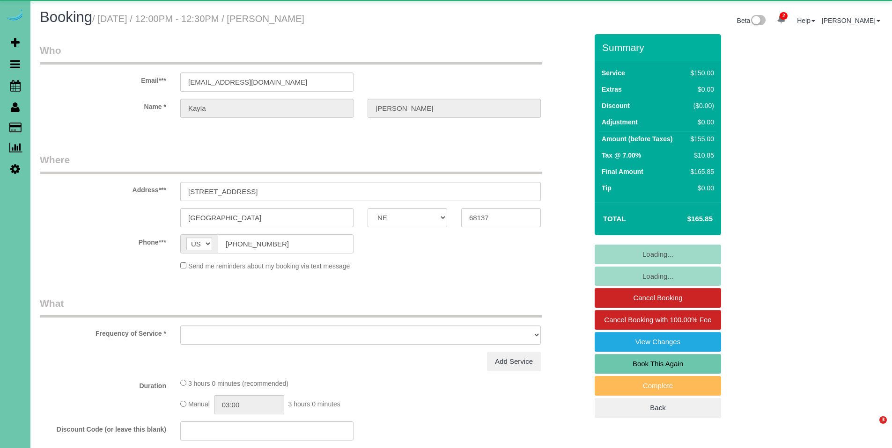
select select "NE"
select select "object:726"
select select "string:fspay-27f0d82b-4fa3-436b-a0be-902b5007c8cf"
select select "number:36"
select select "number:41"
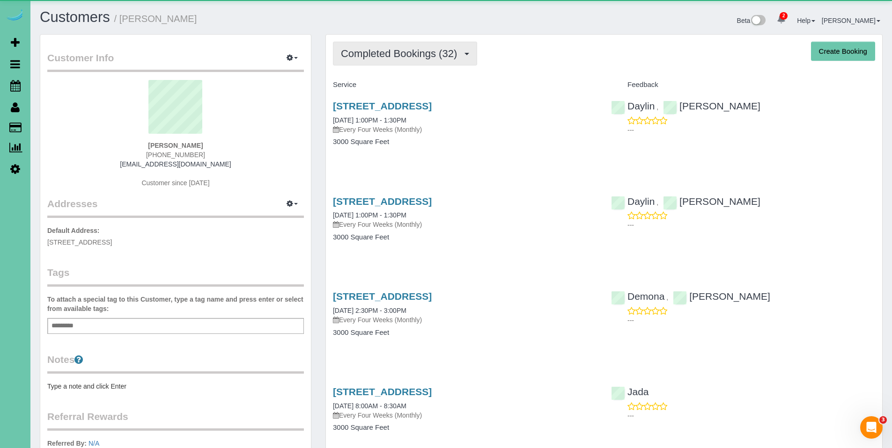
click at [396, 52] on span "Completed Bookings (32)" at bounding box center [401, 54] width 121 height 12
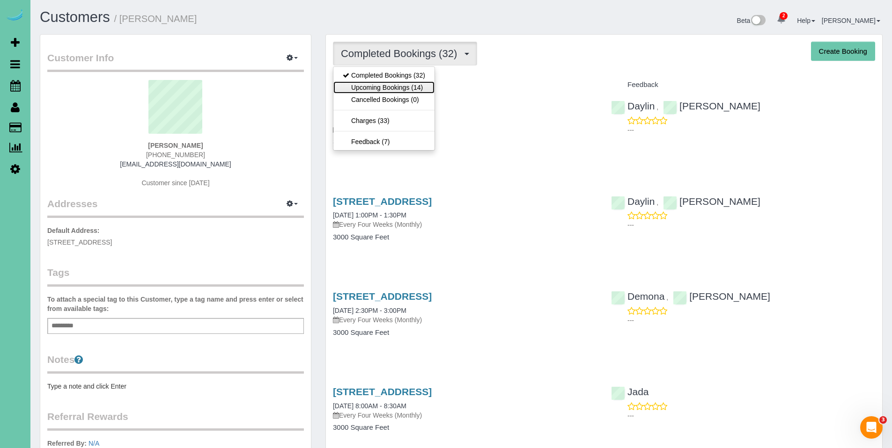
click at [393, 81] on link "Upcoming Bookings (14)" at bounding box center [383, 87] width 101 height 12
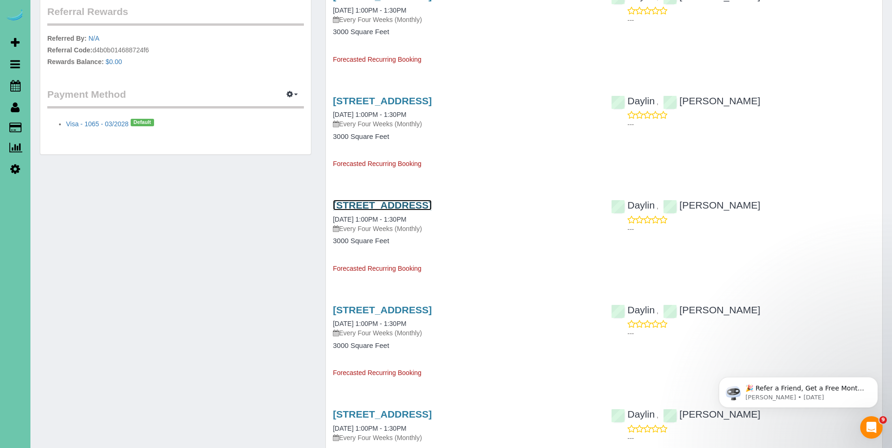
click at [391, 207] on link "7978 Shadow Lake Dr, Papillion, NE 68046" at bounding box center [382, 205] width 99 height 11
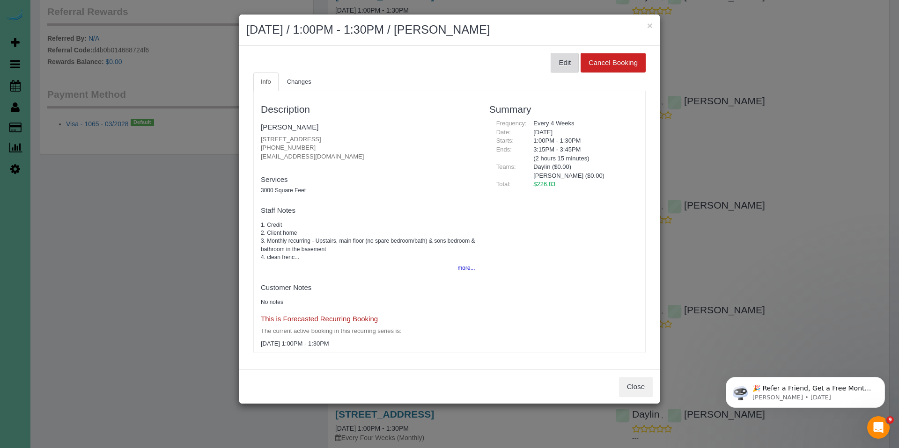
click at [551, 62] on button "Edit" at bounding box center [565, 63] width 28 height 20
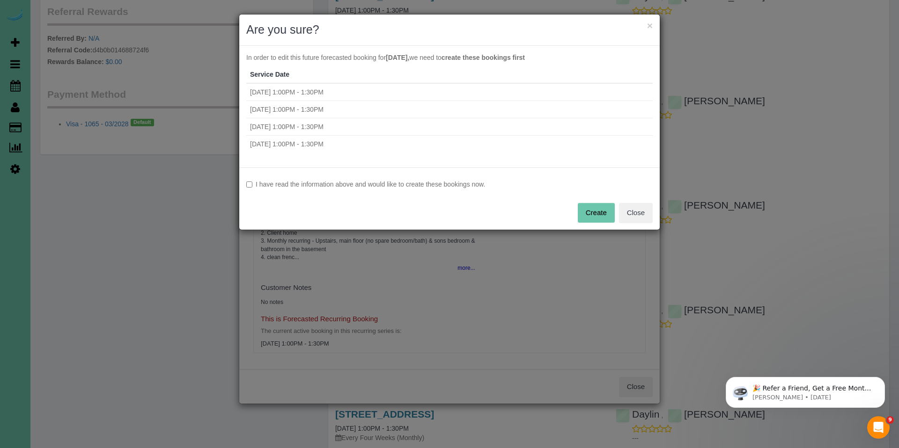
click at [309, 179] on div "I have read the information above and would like to create these bookings now. …" at bounding box center [449, 199] width 420 height 62
click at [411, 184] on label "I have read the information above and would like to create these bookings now." at bounding box center [449, 184] width 406 height 9
click at [592, 213] on button "Create" at bounding box center [596, 213] width 37 height 20
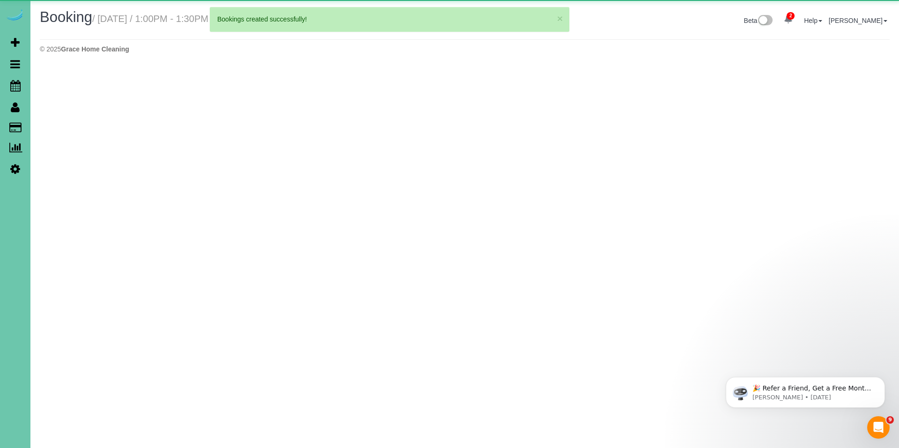
select select "NE"
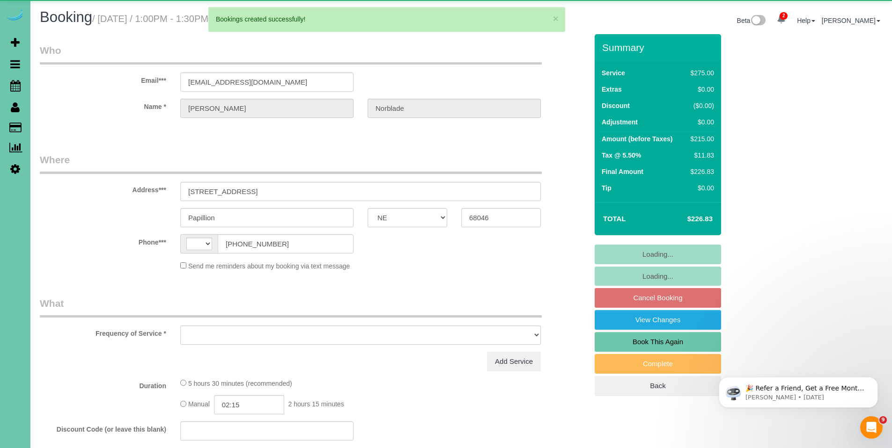
select select "string:[GEOGRAPHIC_DATA]"
select select "object:2686"
select select "string:fspay-8905a954-1621-49a1-9ec4-374ebd4351e0"
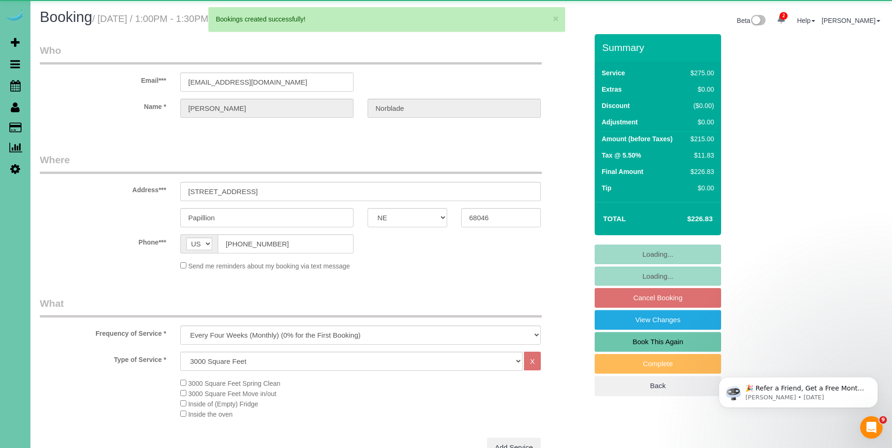
select select "object:2773"
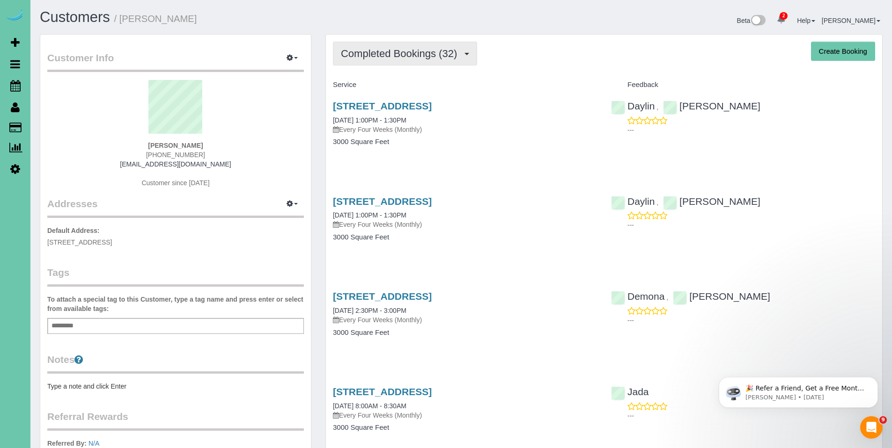
click at [386, 51] on span "Completed Bookings (32)" at bounding box center [401, 54] width 121 height 12
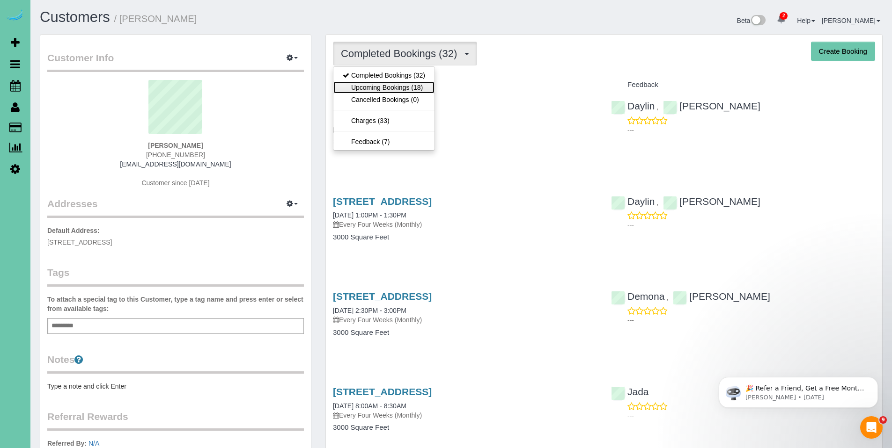
click at [382, 85] on link "Upcoming Bookings (18)" at bounding box center [383, 87] width 101 height 12
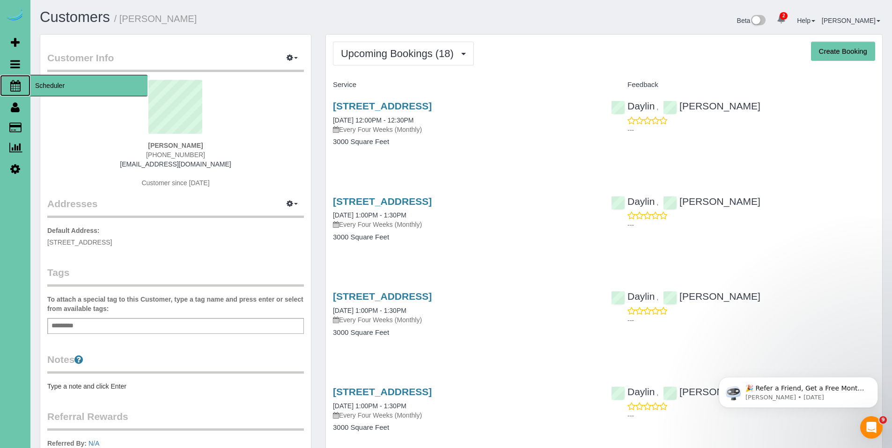
click at [60, 93] on span "Scheduler" at bounding box center [88, 86] width 117 height 22
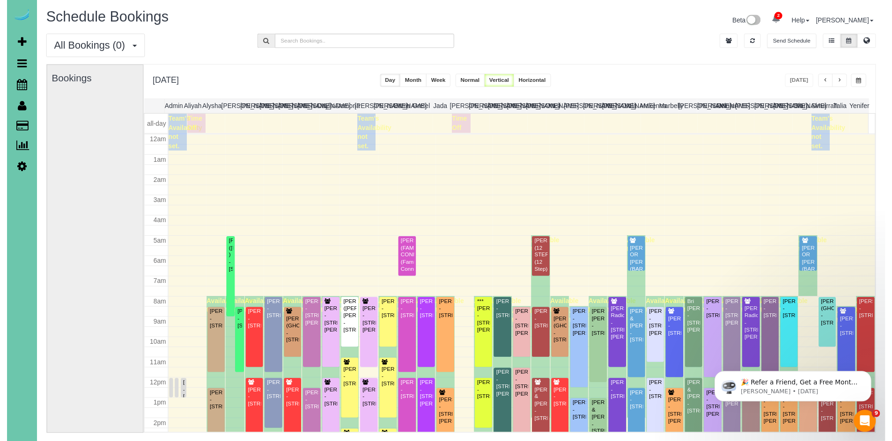
scroll to position [124, 0]
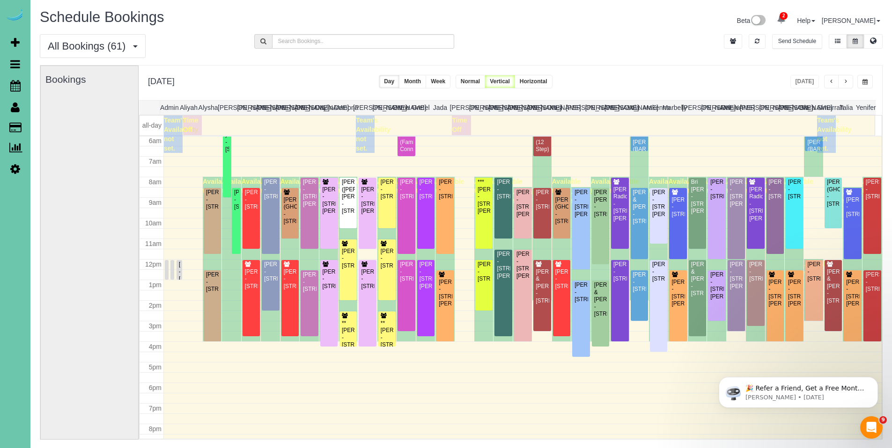
click at [863, 81] on span "button" at bounding box center [864, 82] width 5 height 6
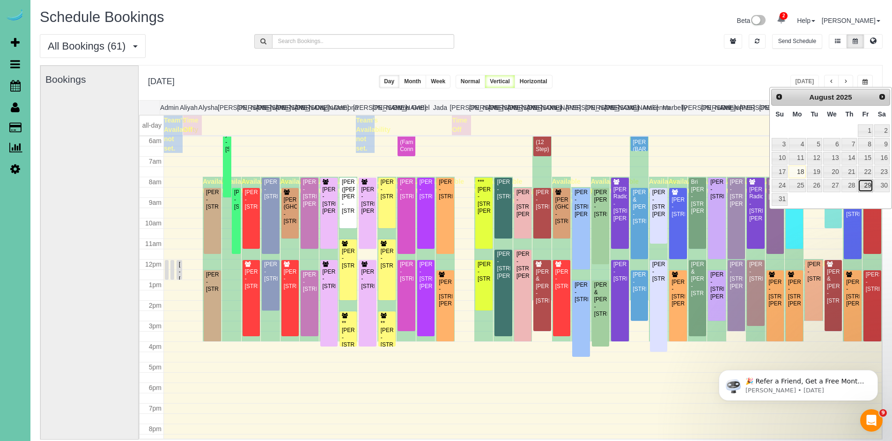
click at [866, 185] on link "29" at bounding box center [865, 185] width 15 height 13
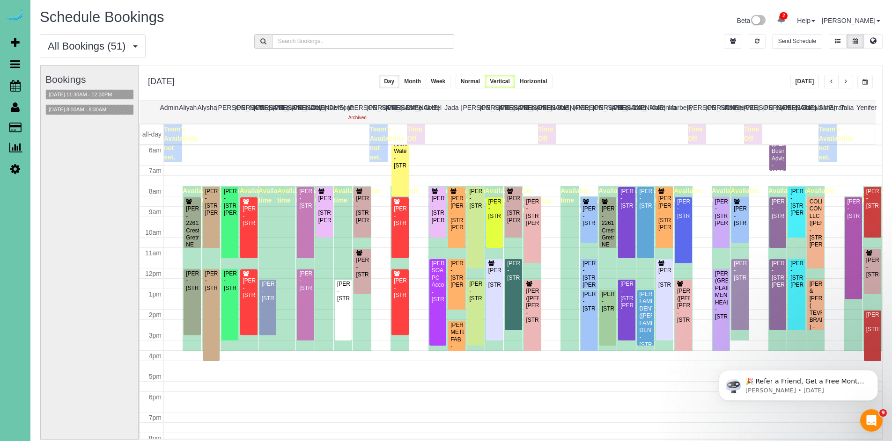
click at [862, 87] on button "button" at bounding box center [864, 82] width 15 height 14
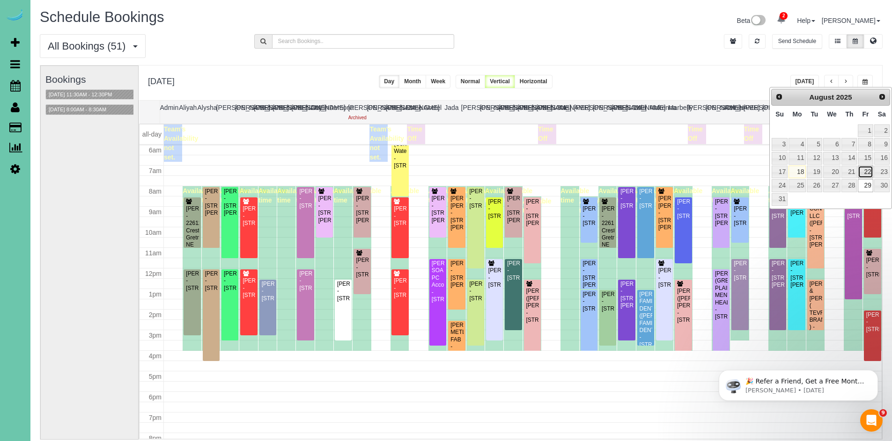
click at [871, 173] on link "22" at bounding box center [865, 172] width 15 height 13
type input "**********"
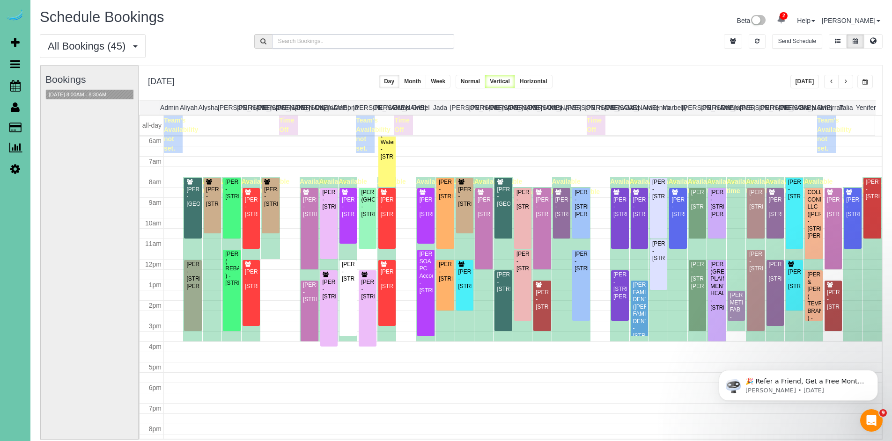
click at [382, 41] on input "text" at bounding box center [363, 41] width 183 height 15
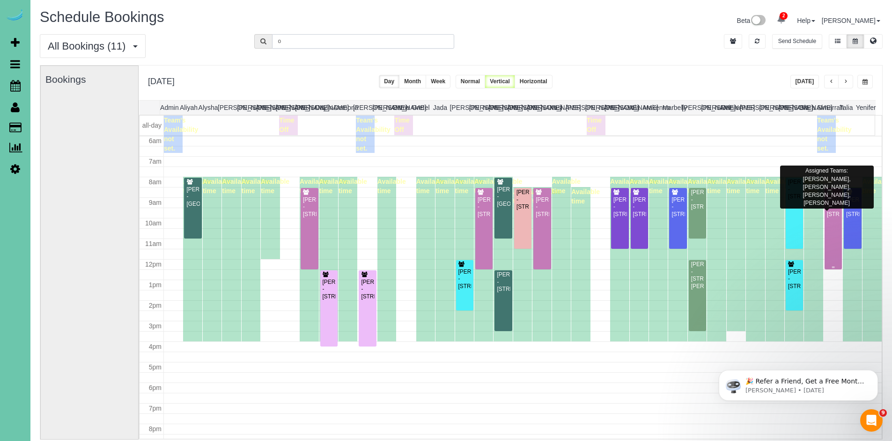
click at [826, 218] on div "Colin O'Reilly - 5107 Cuming Street, Omaha, NE 68132" at bounding box center [833, 208] width 14 height 22
type input "o"
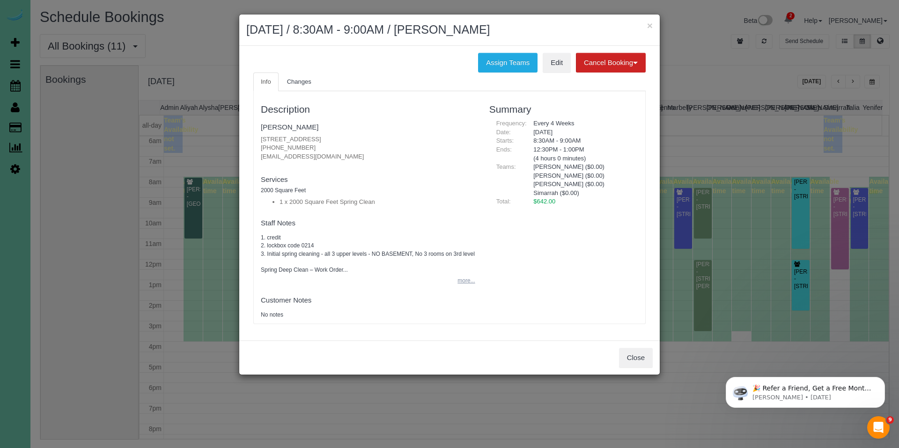
click at [470, 287] on button "more..." at bounding box center [463, 281] width 23 height 14
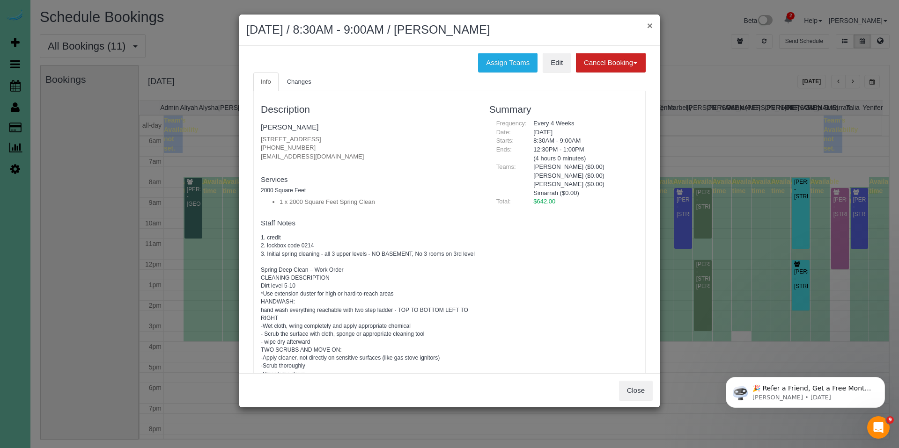
click at [650, 27] on button "×" at bounding box center [650, 26] width 6 height 10
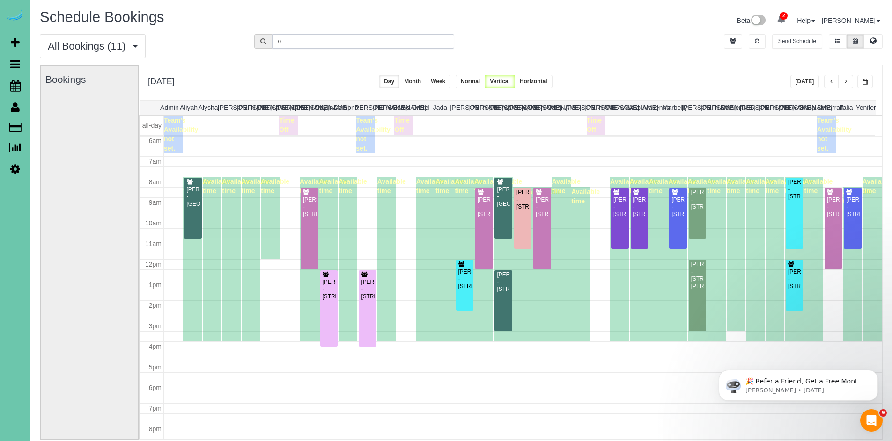
drag, startPoint x: 280, startPoint y: 43, endPoint x: 254, endPoint y: 38, distance: 26.6
click at [254, 38] on form "o" at bounding box center [354, 41] width 200 height 15
click at [761, 44] on button "button" at bounding box center [757, 41] width 17 height 15
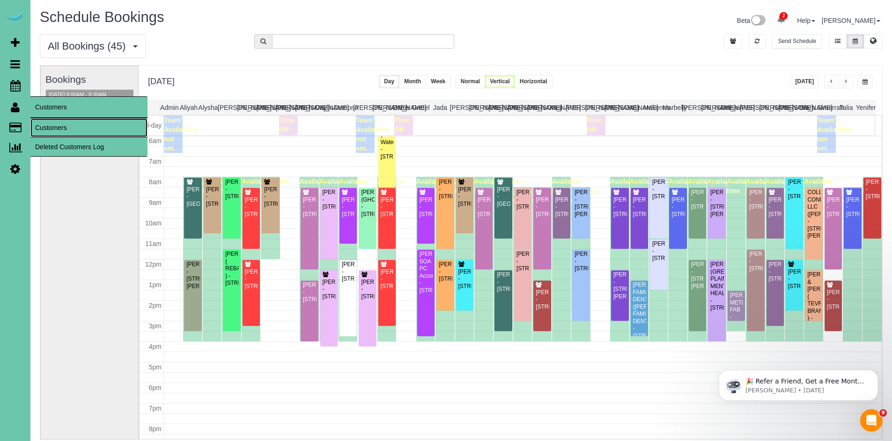
click at [52, 131] on link "Customers" at bounding box center [88, 127] width 117 height 19
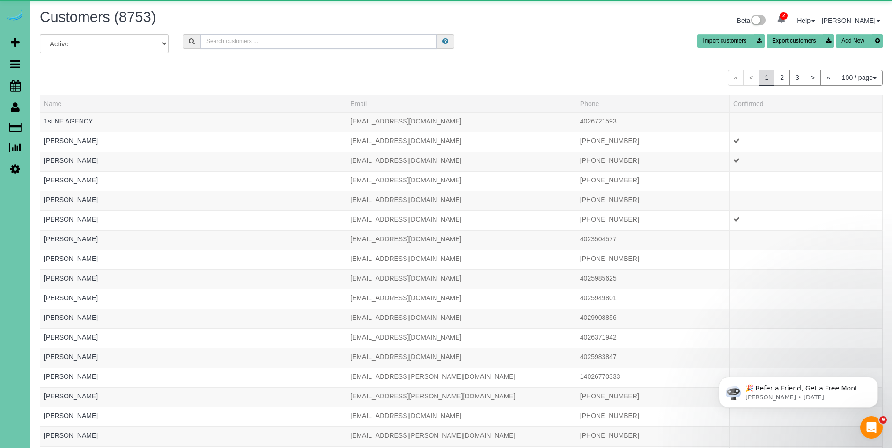
click at [308, 38] on input "text" at bounding box center [318, 41] width 236 height 15
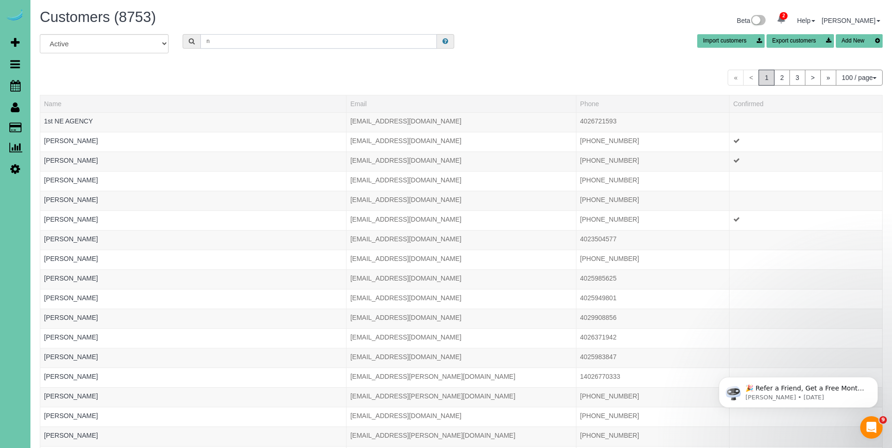
type input "n"
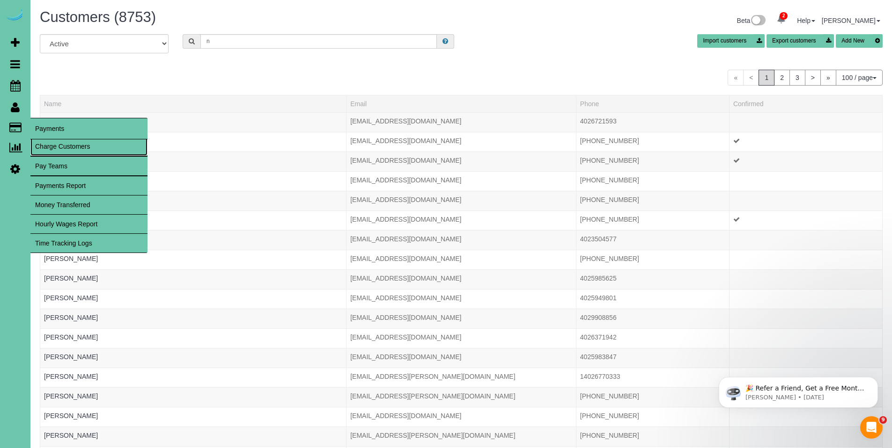
click at [47, 142] on link "Charge Customers" at bounding box center [88, 146] width 117 height 19
select select
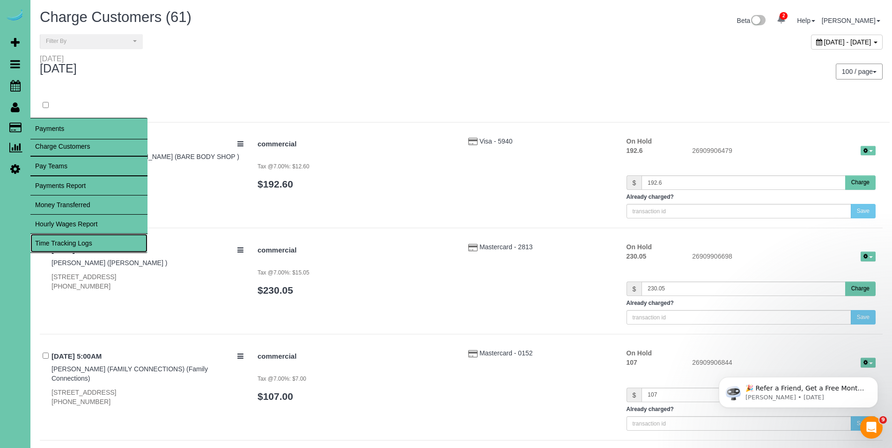
click at [87, 243] on link "Time Tracking Logs" at bounding box center [88, 243] width 117 height 19
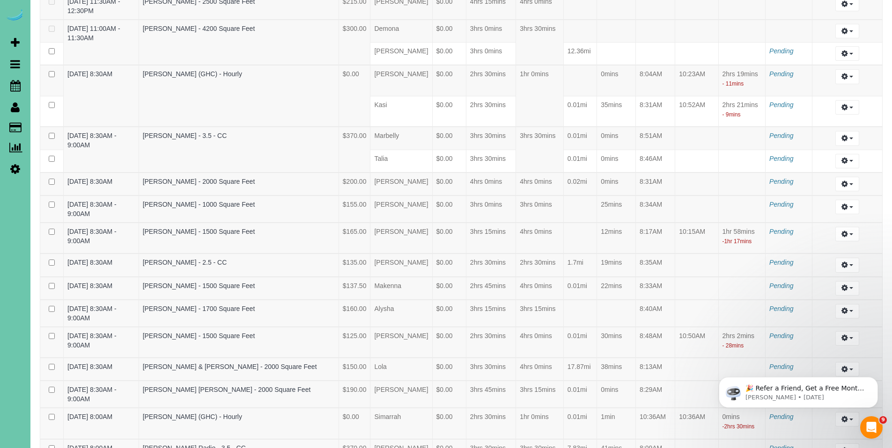
scroll to position [1068, 0]
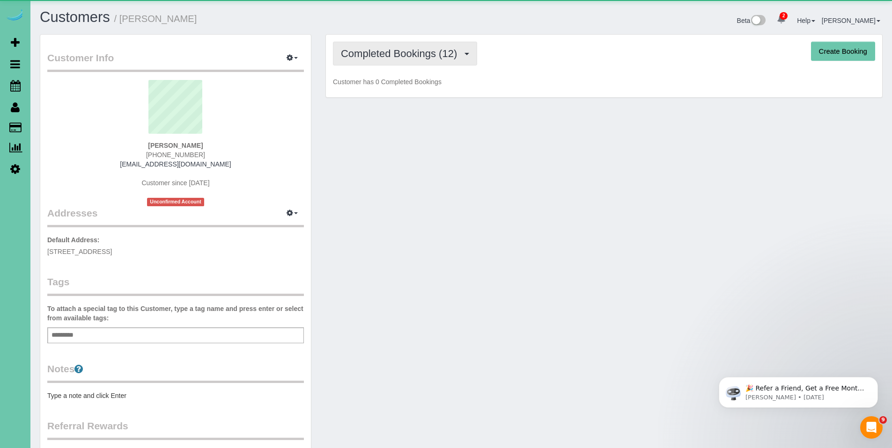
click at [409, 62] on button "Completed Bookings (12)" at bounding box center [405, 54] width 144 height 24
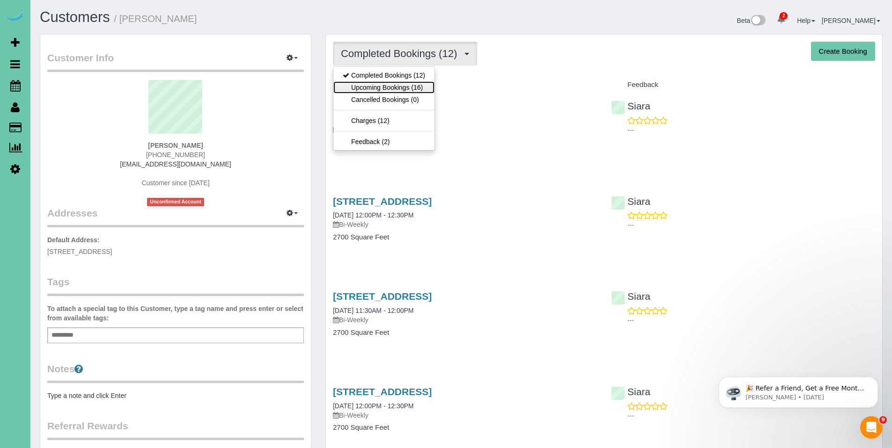
click at [406, 84] on link "Upcoming Bookings (16)" at bounding box center [383, 87] width 101 height 12
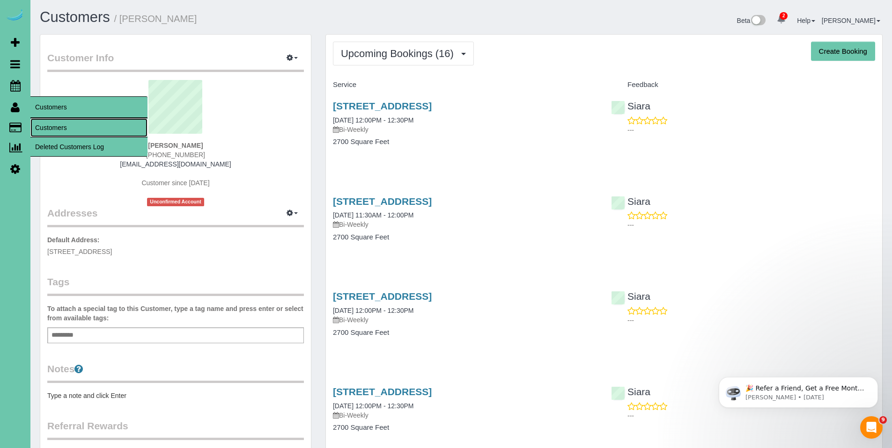
click at [49, 127] on link "Customers" at bounding box center [88, 127] width 117 height 19
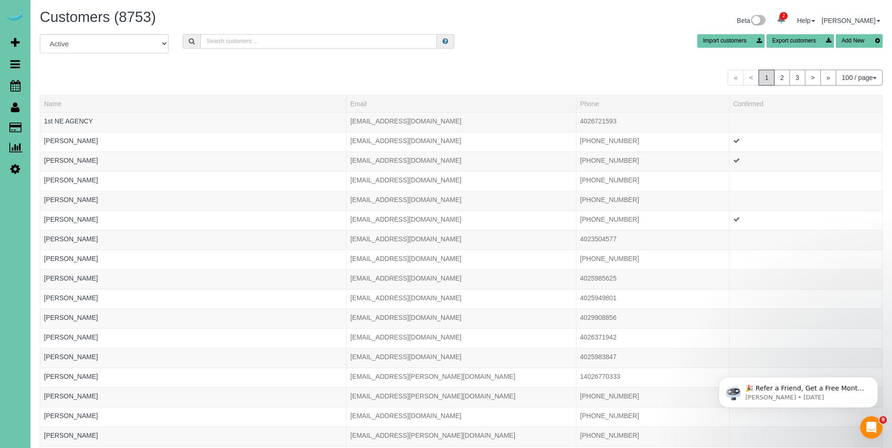
click at [232, 43] on input "text" at bounding box center [318, 41] width 236 height 15
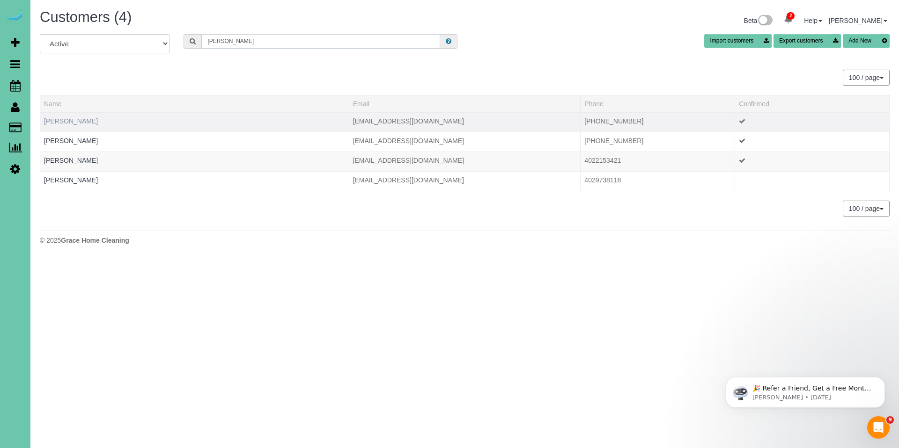
type input "newton"
click at [85, 121] on link "Christine Newton" at bounding box center [71, 121] width 54 height 7
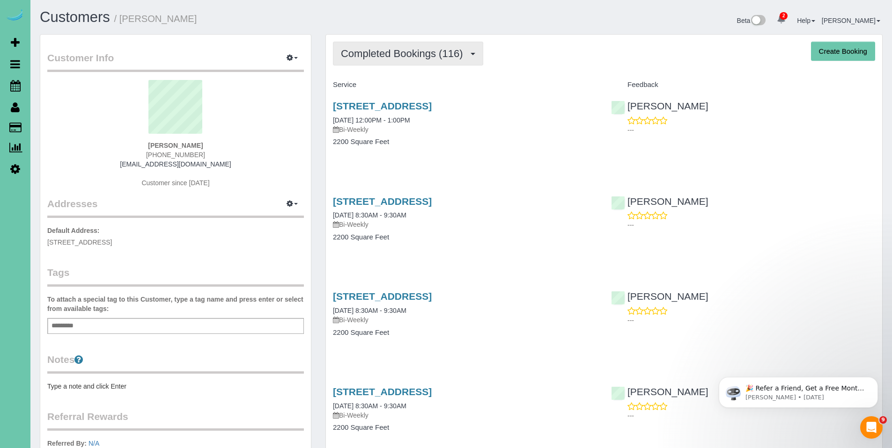
click at [398, 51] on span "Completed Bookings (116)" at bounding box center [404, 54] width 126 height 12
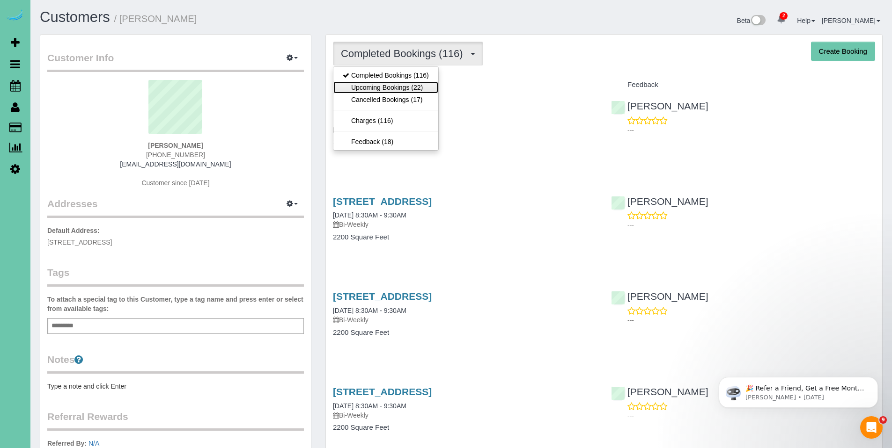
click at [396, 86] on link "Upcoming Bookings (22)" at bounding box center [385, 87] width 105 height 12
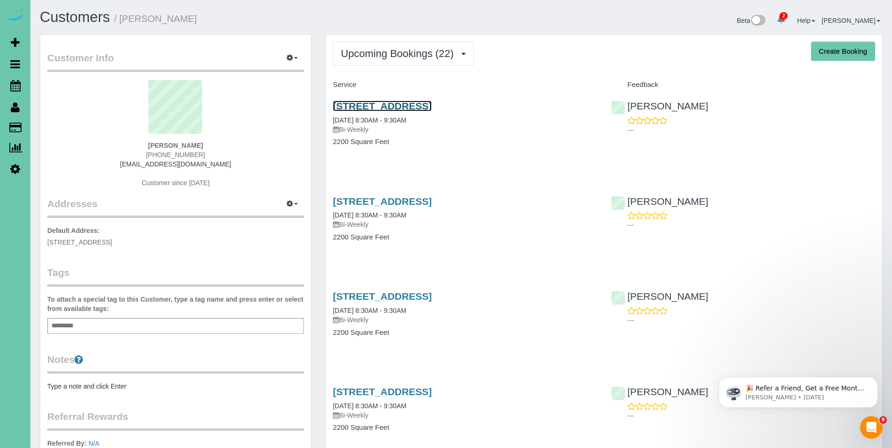
click at [389, 106] on link "7521 Saddle Drive, Papillion, NE 68046" at bounding box center [382, 106] width 99 height 11
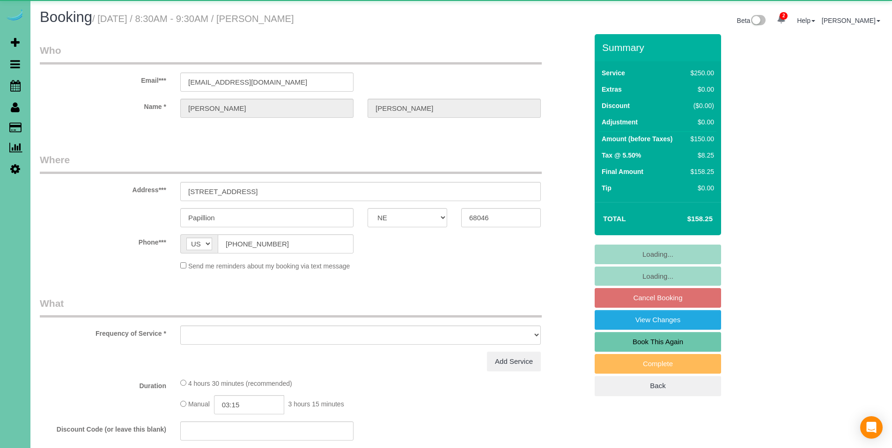
select select "NE"
select select "object:668"
select select "string:fspay-e4990212-5fa4-46fa-81d2-3c3b49efc774"
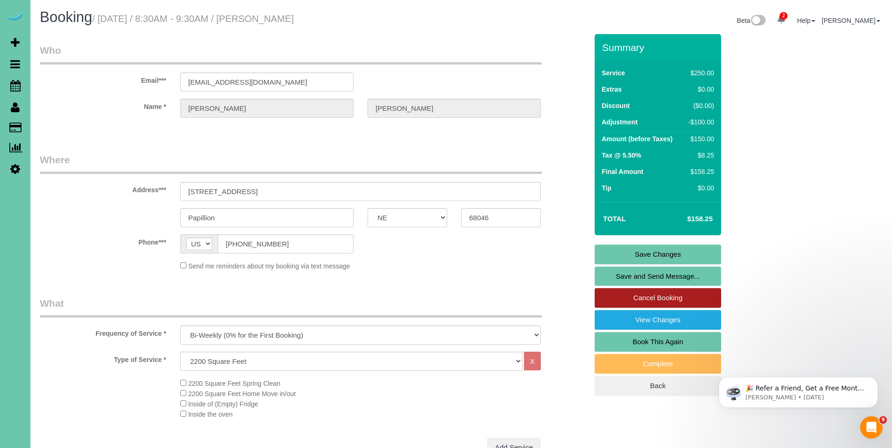
click at [666, 300] on link "Cancel Booking" at bounding box center [658, 298] width 126 height 20
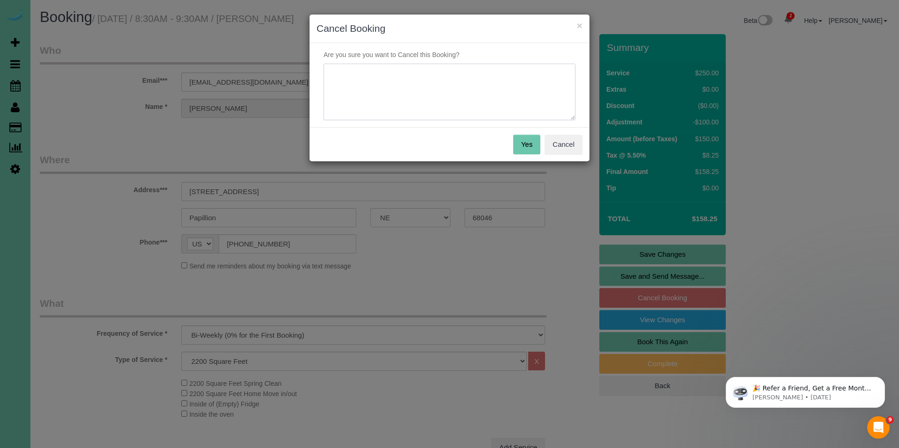
click at [427, 86] on textarea at bounding box center [449, 92] width 252 height 57
type textarea "H"
type textarea "Doing some work around the home, she is cleaning as the work is being done."
click at [528, 142] on button "Yes" at bounding box center [526, 145] width 27 height 20
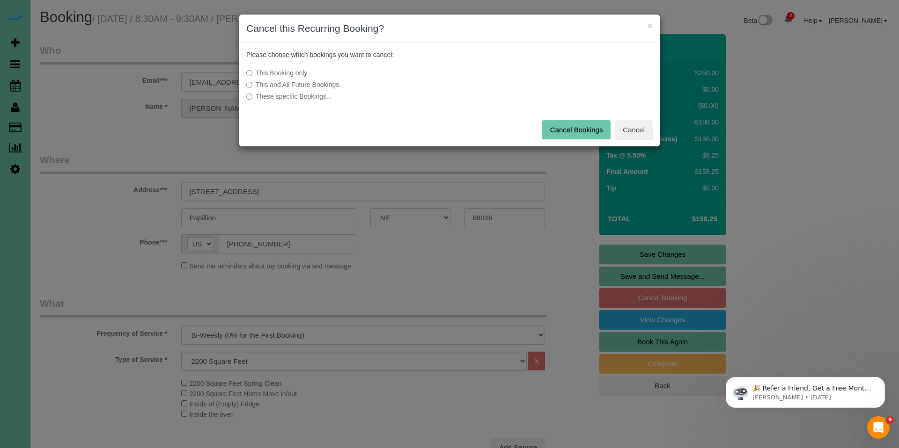
click at [558, 129] on button "Cancel Bookings" at bounding box center [576, 130] width 69 height 20
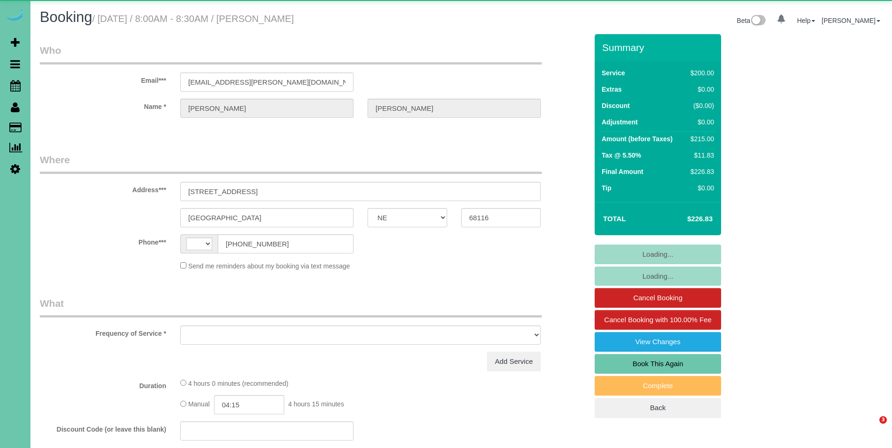
select select "NE"
select select "string:[GEOGRAPHIC_DATA]"
select select "object:879"
select select "string:fspay-45f67b37-1041-4112-b5c0-cc7da7b87b7e"
select select "number:37"
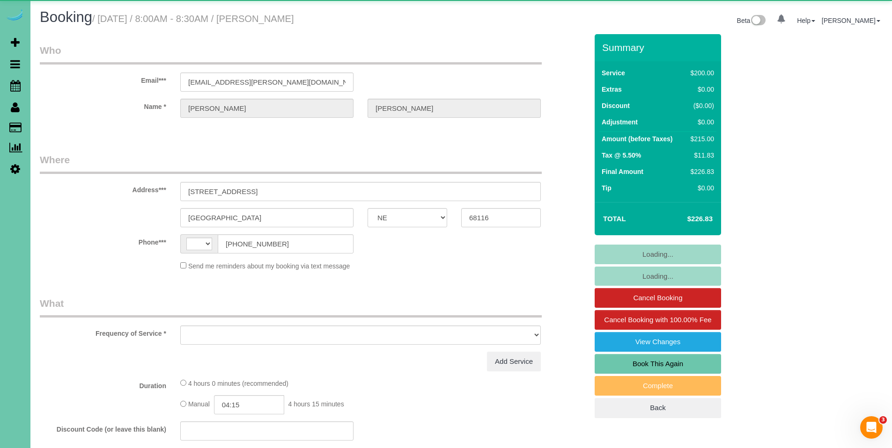
select select "number:42"
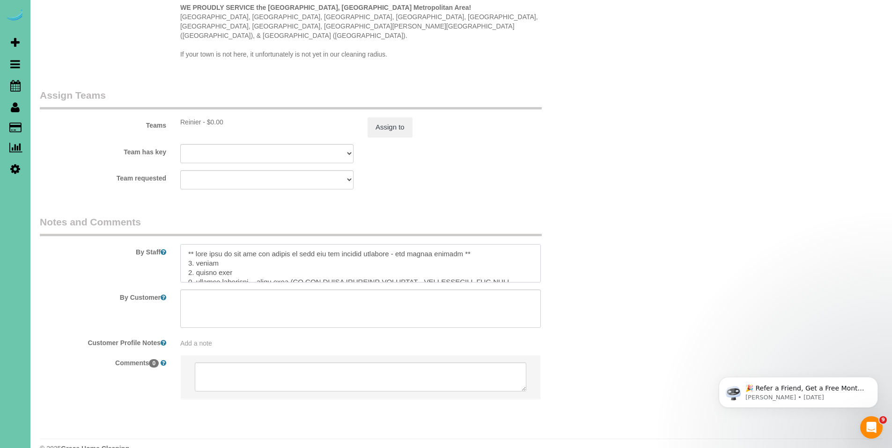
click at [185, 244] on textarea at bounding box center [360, 263] width 360 height 38
paste textarea "Update on our house (for the cleaning [DATE] morning)....we had water damage on…"
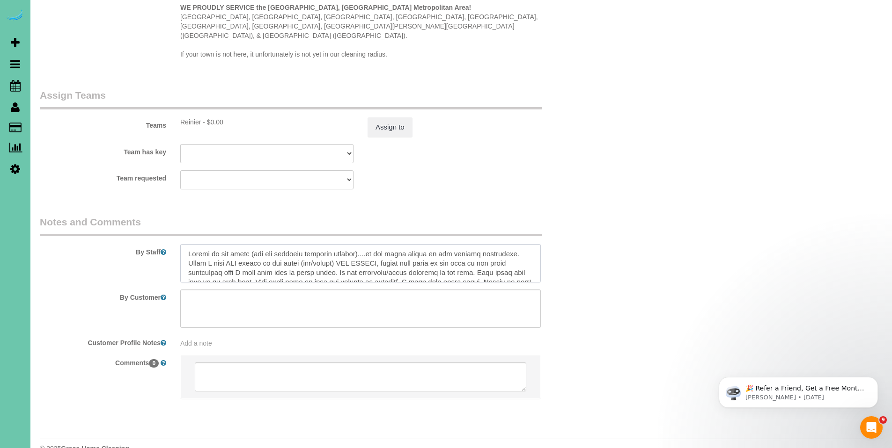
scroll to position [13, 0]
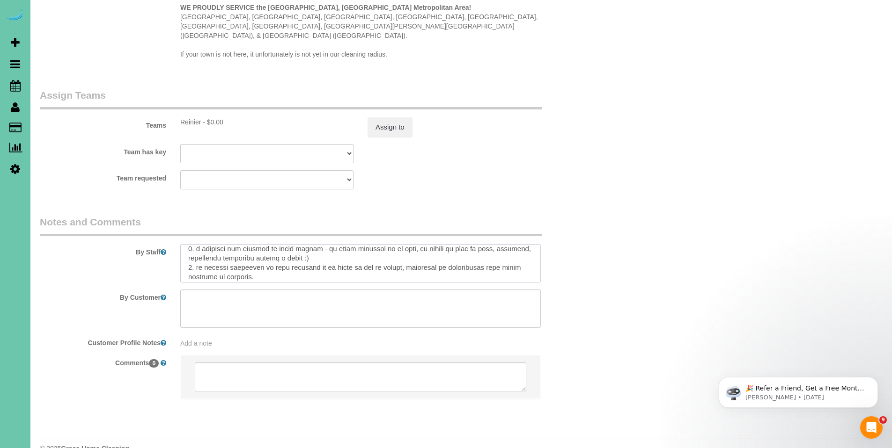
drag, startPoint x: 348, startPoint y: 261, endPoint x: 273, endPoint y: 260, distance: 74.9
click at [273, 260] on textarea at bounding box center [360, 263] width 360 height 38
drag, startPoint x: 344, startPoint y: 243, endPoint x: 262, endPoint y: 245, distance: 81.9
click at [262, 245] on textarea at bounding box center [360, 263] width 360 height 38
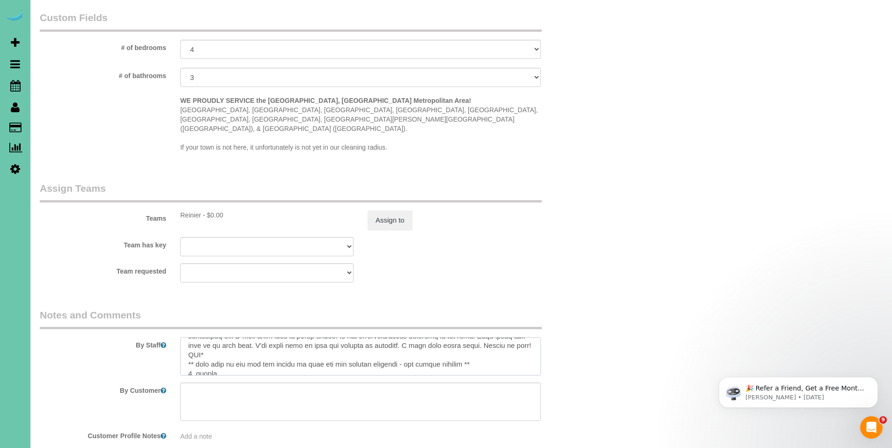
scroll to position [961, 0]
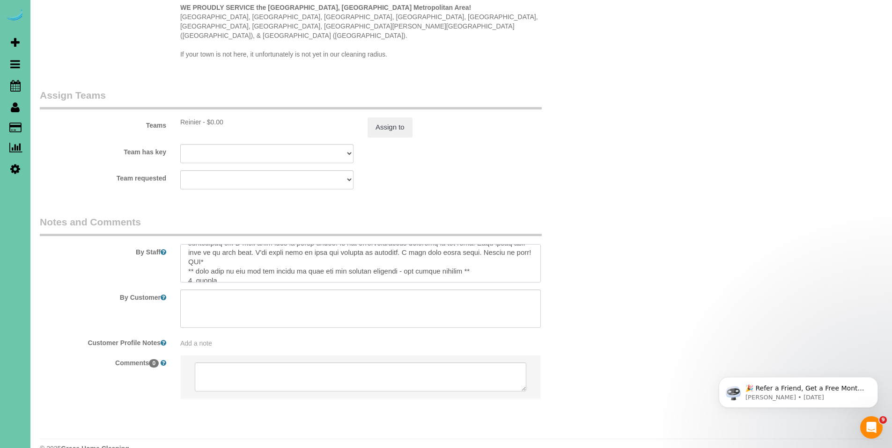
click at [208, 244] on textarea at bounding box center [360, 263] width 360 height 38
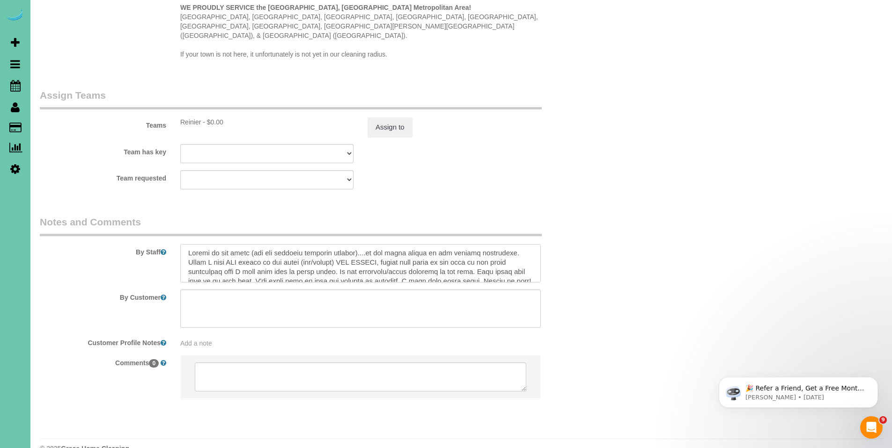
scroll to position [0, 0]
click at [187, 244] on textarea at bounding box center [360, 263] width 360 height 38
click at [184, 244] on textarea at bounding box center [360, 263] width 360 height 38
paste textarea "8/18 - email from client -"
click at [186, 244] on textarea at bounding box center [360, 263] width 360 height 38
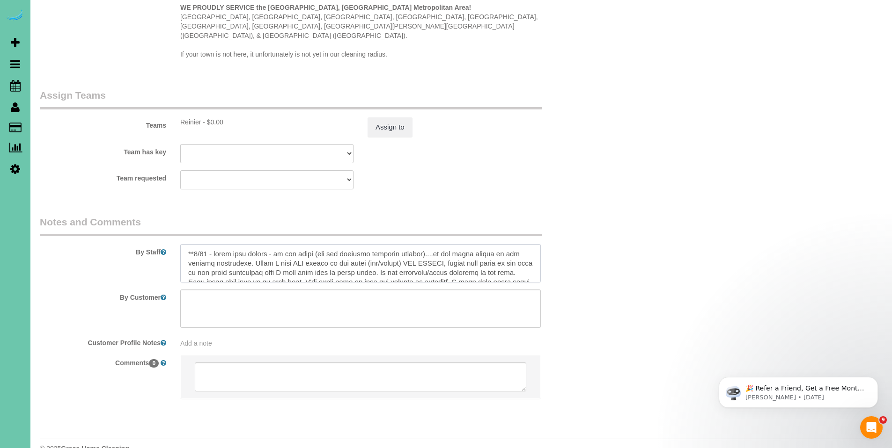
scroll to position [15, 0]
click at [296, 256] on textarea at bounding box center [360, 263] width 360 height 38
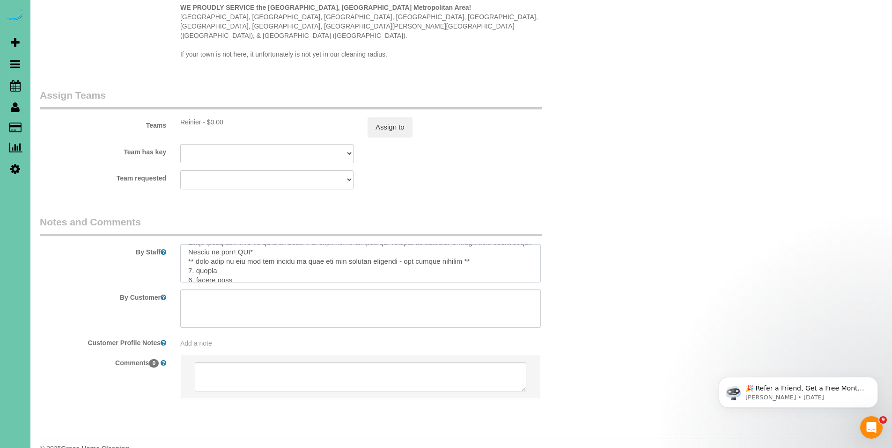
scroll to position [54, 0]
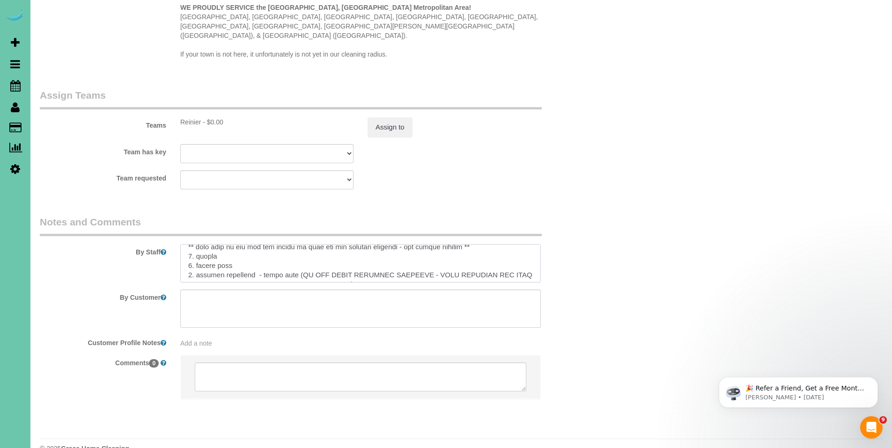
click at [468, 244] on textarea at bounding box center [360, 263] width 360 height 38
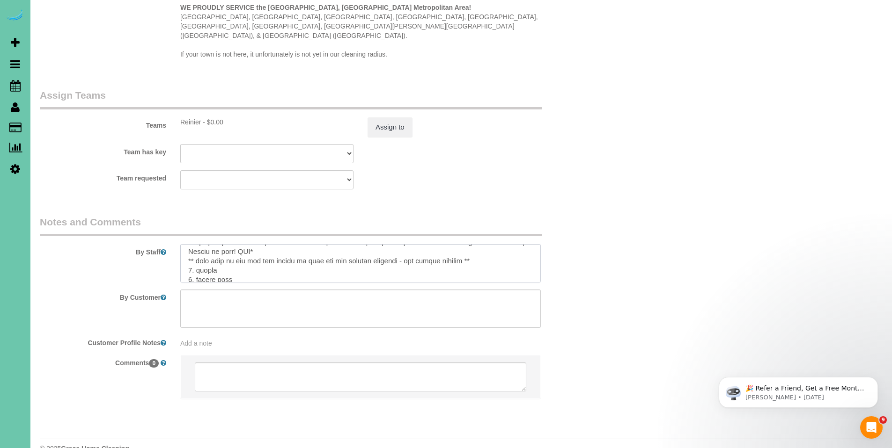
click at [312, 244] on textarea at bounding box center [360, 263] width 360 height 38
click at [198, 244] on textarea at bounding box center [360, 263] width 360 height 38
paste textarea "Actualización sobre nuestra casa (para la limpieza de [DATE] por la [DATE]): tu…"
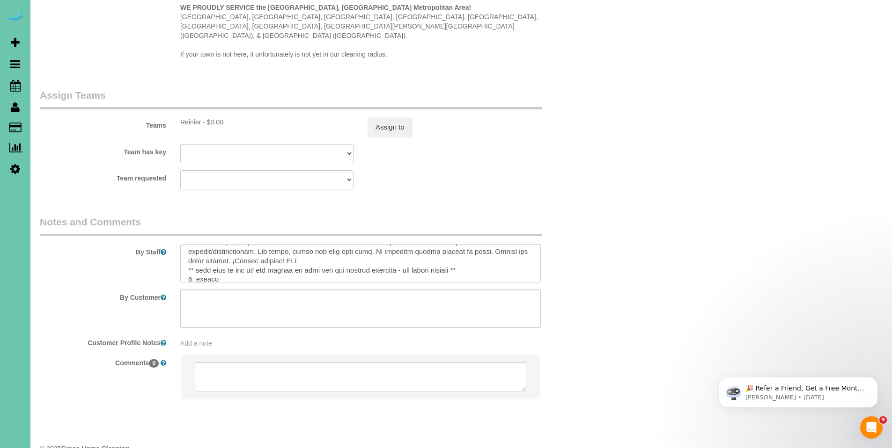
scroll to position [76, 0]
click at [338, 252] on textarea at bounding box center [360, 263] width 360 height 38
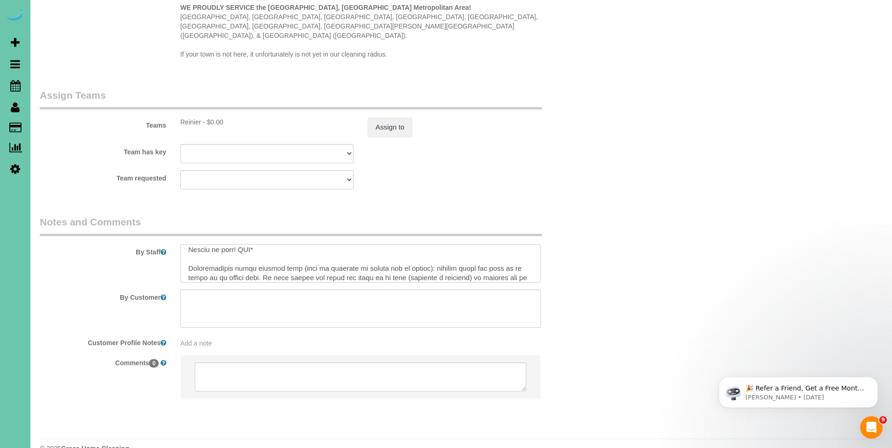
scroll to position [41, 0]
click at [187, 249] on textarea at bounding box center [360, 263] width 360 height 38
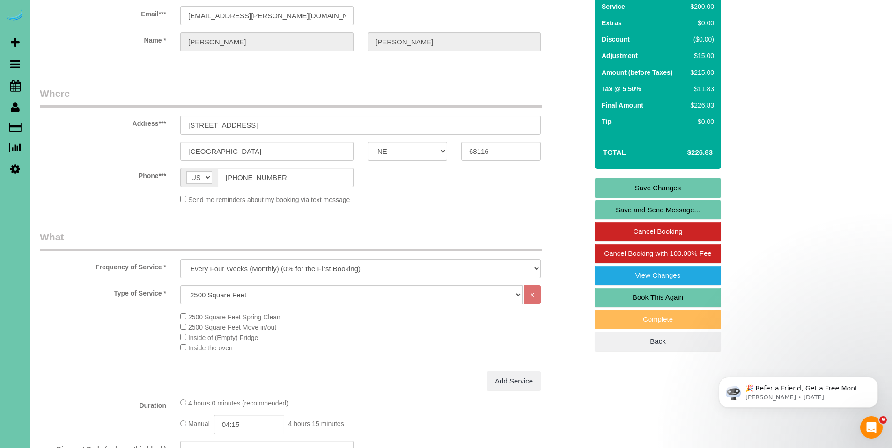
scroll to position [0, 0]
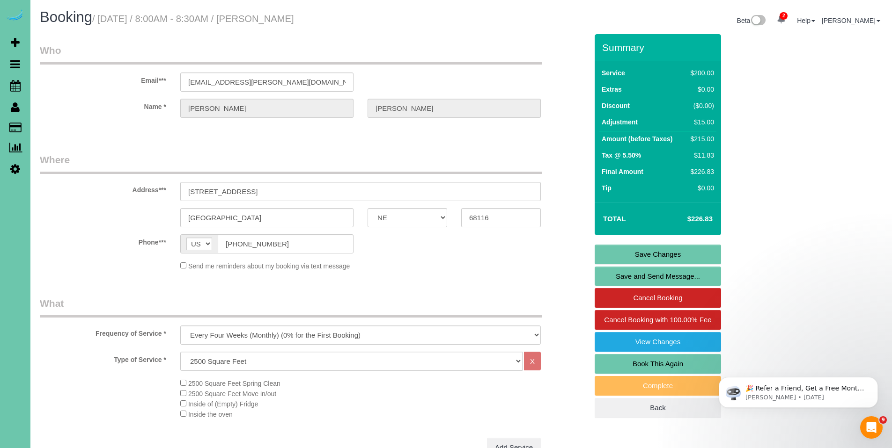
type textarea "**8/74 - lorem ipsu dolors - am con adipi (eli sed doeiusmo temporin utlabor)..…"
click at [654, 257] on link "Save Changes" at bounding box center [658, 255] width 126 height 20
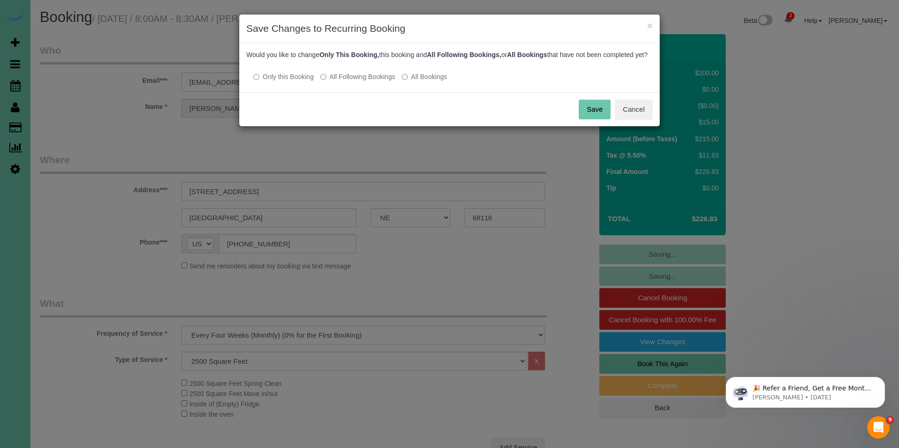
click at [594, 119] on button "Save" at bounding box center [595, 110] width 32 height 20
